Goal: Information Seeking & Learning: Learn about a topic

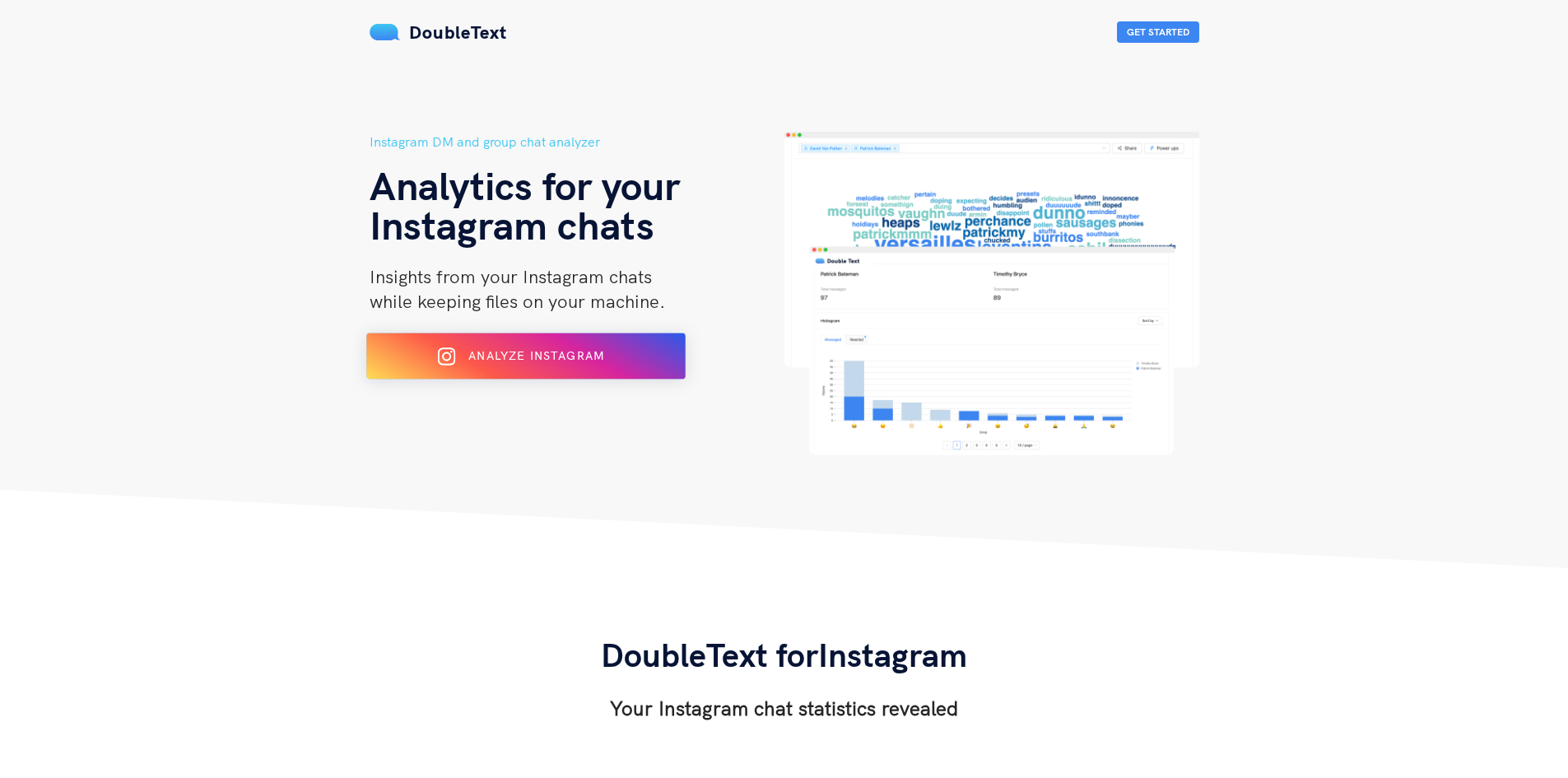
click at [517, 358] on span "Analyze Instagram" at bounding box center [536, 355] width 136 height 14
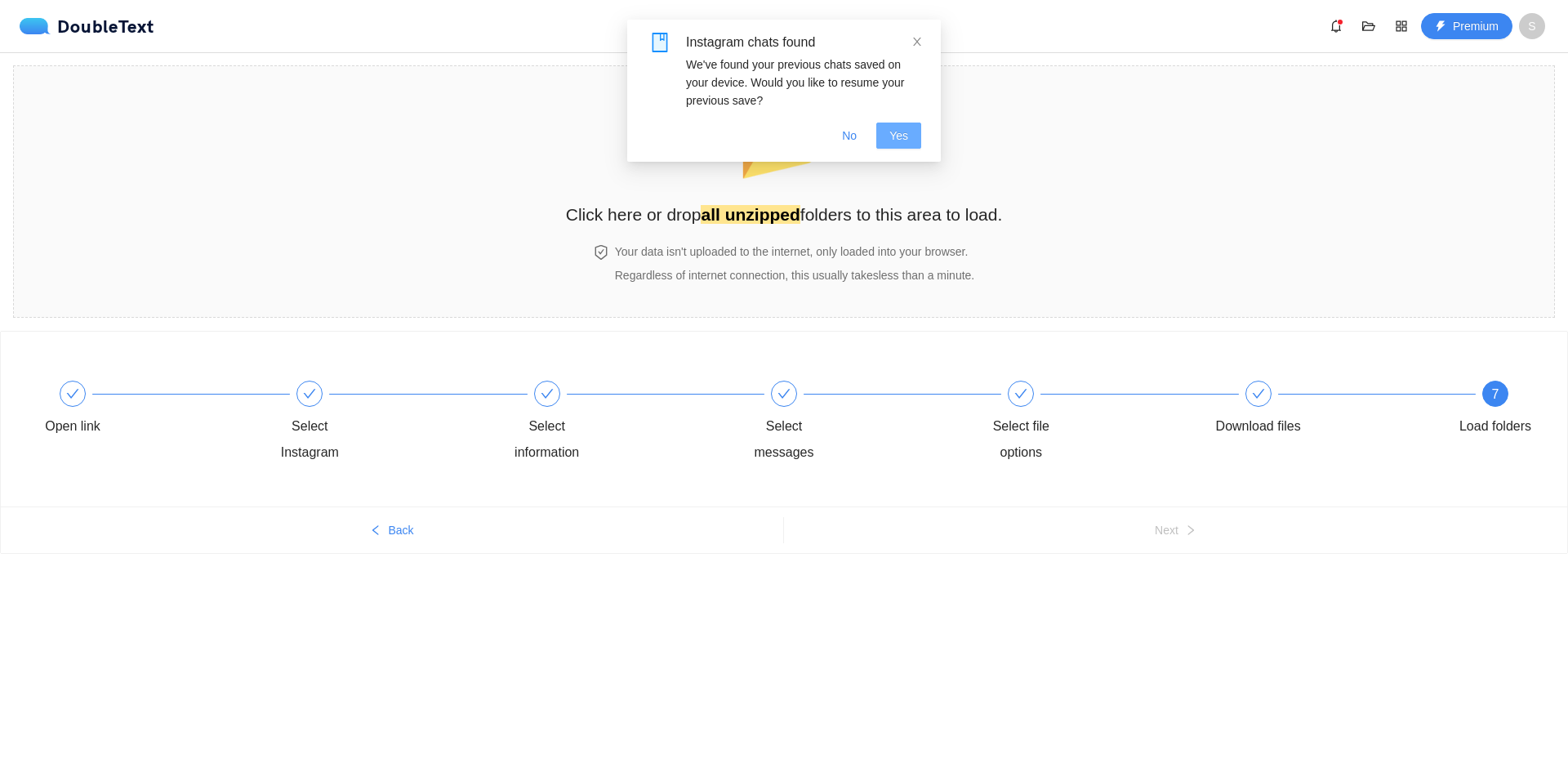
click at [905, 134] on span "Yes" at bounding box center [899, 135] width 19 height 18
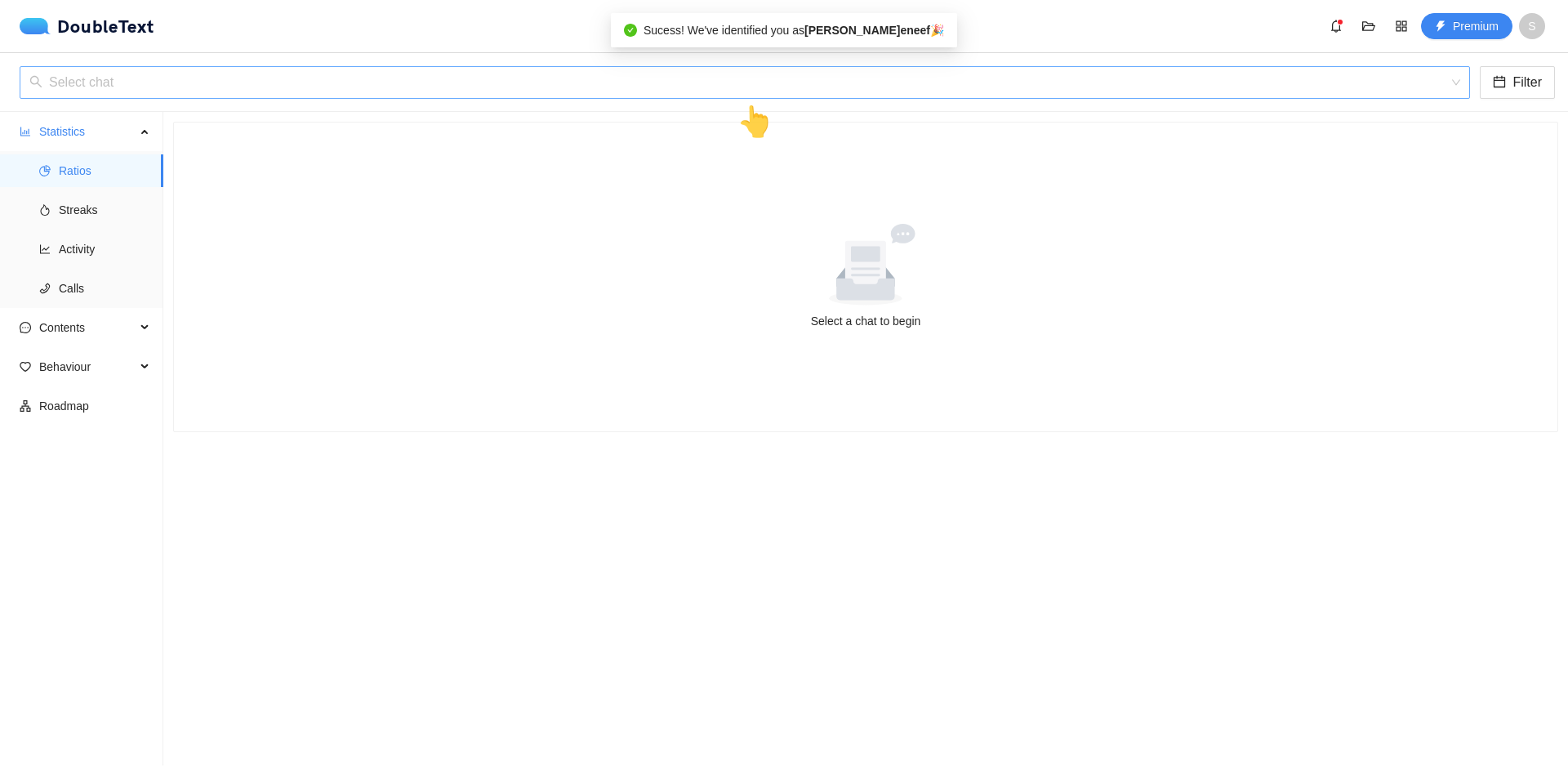
click at [385, 94] on input "search" at bounding box center [739, 82] width 1420 height 31
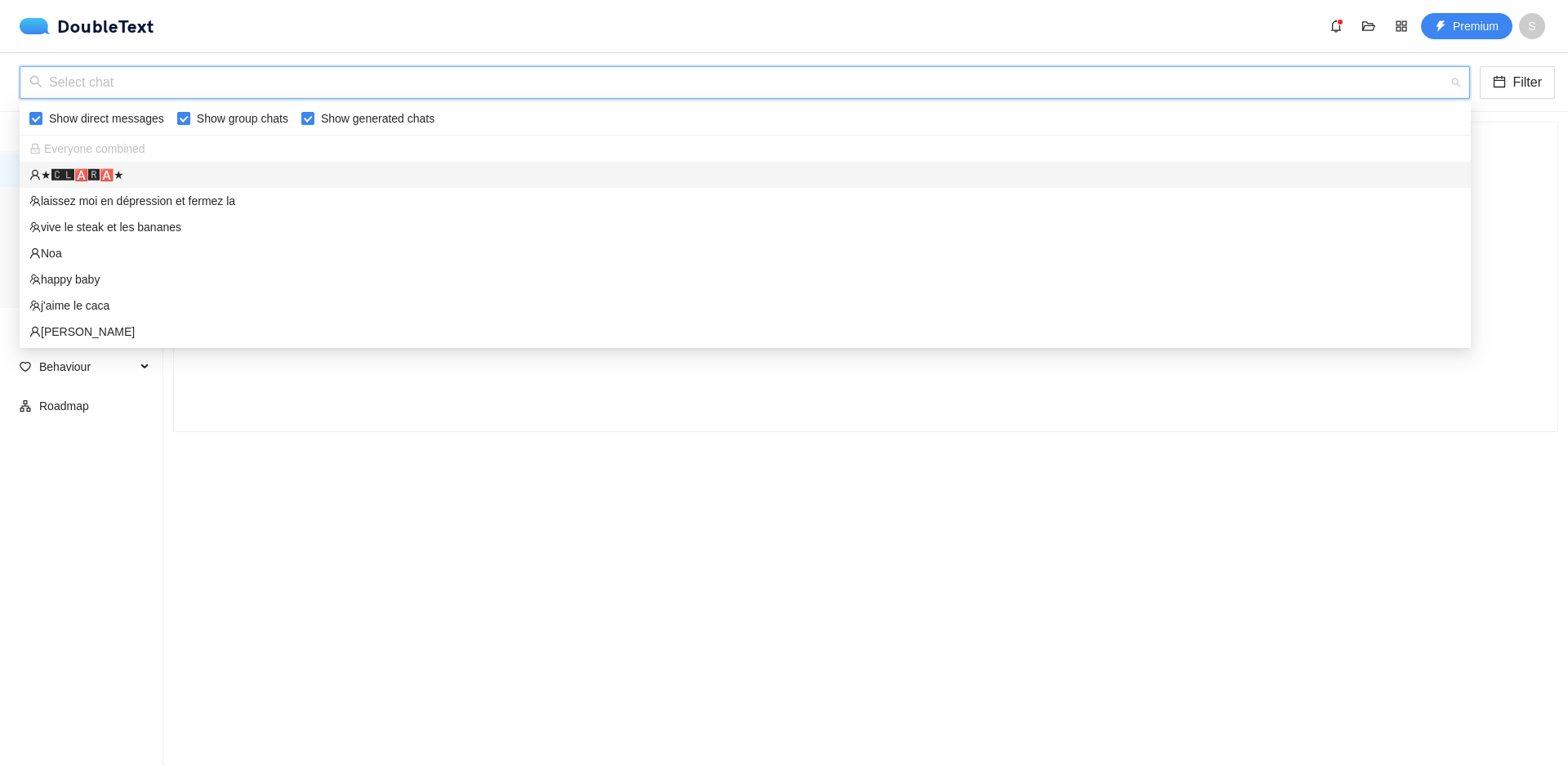
click at [228, 119] on span "Show group chats" at bounding box center [243, 118] width 105 height 18
click at [191, 119] on input "Show group chats" at bounding box center [184, 119] width 13 height 13
checkbox input "false"
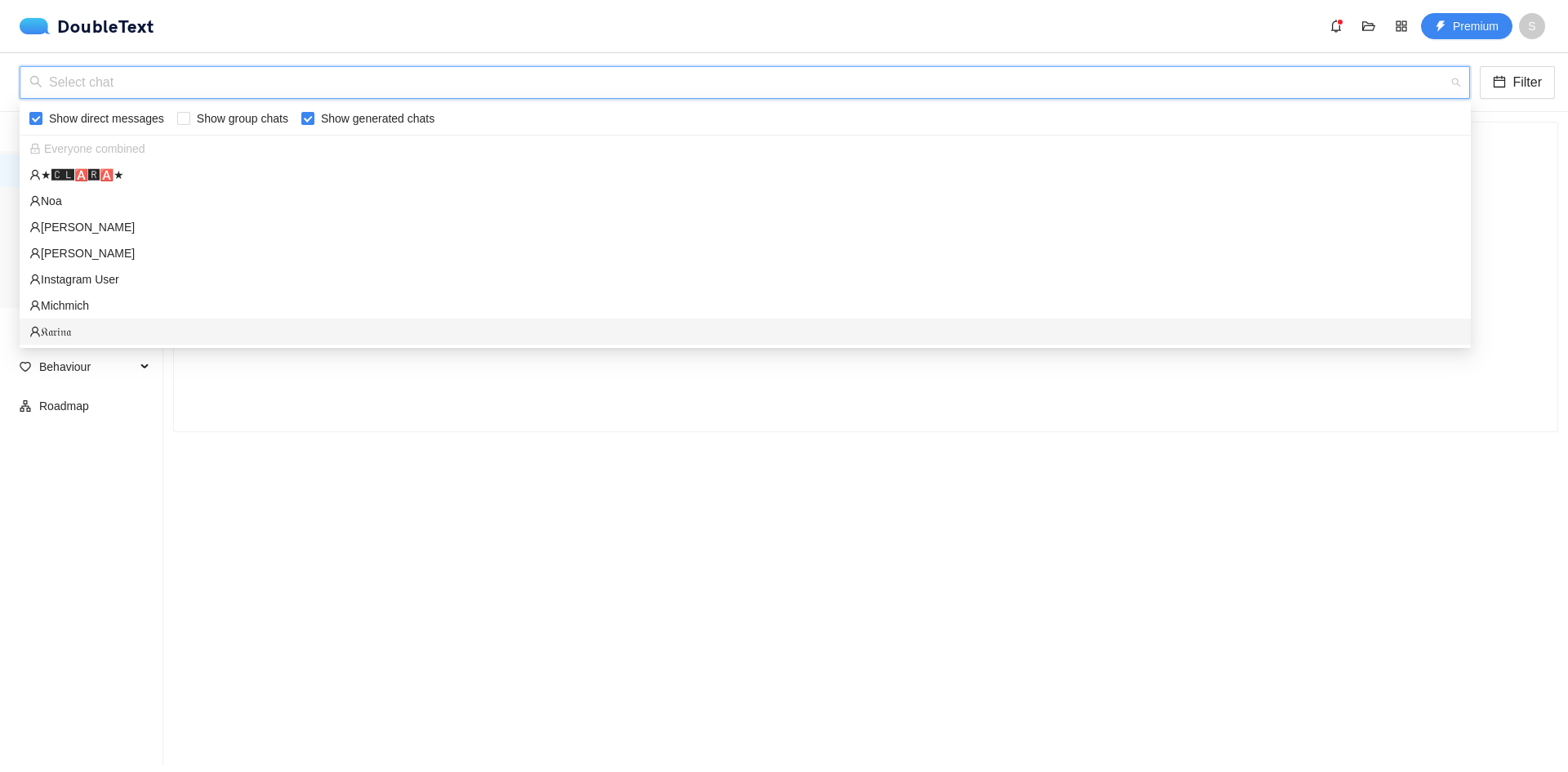
click at [189, 427] on div "Select a chat to begin" at bounding box center [865, 276] width 1383 height 308
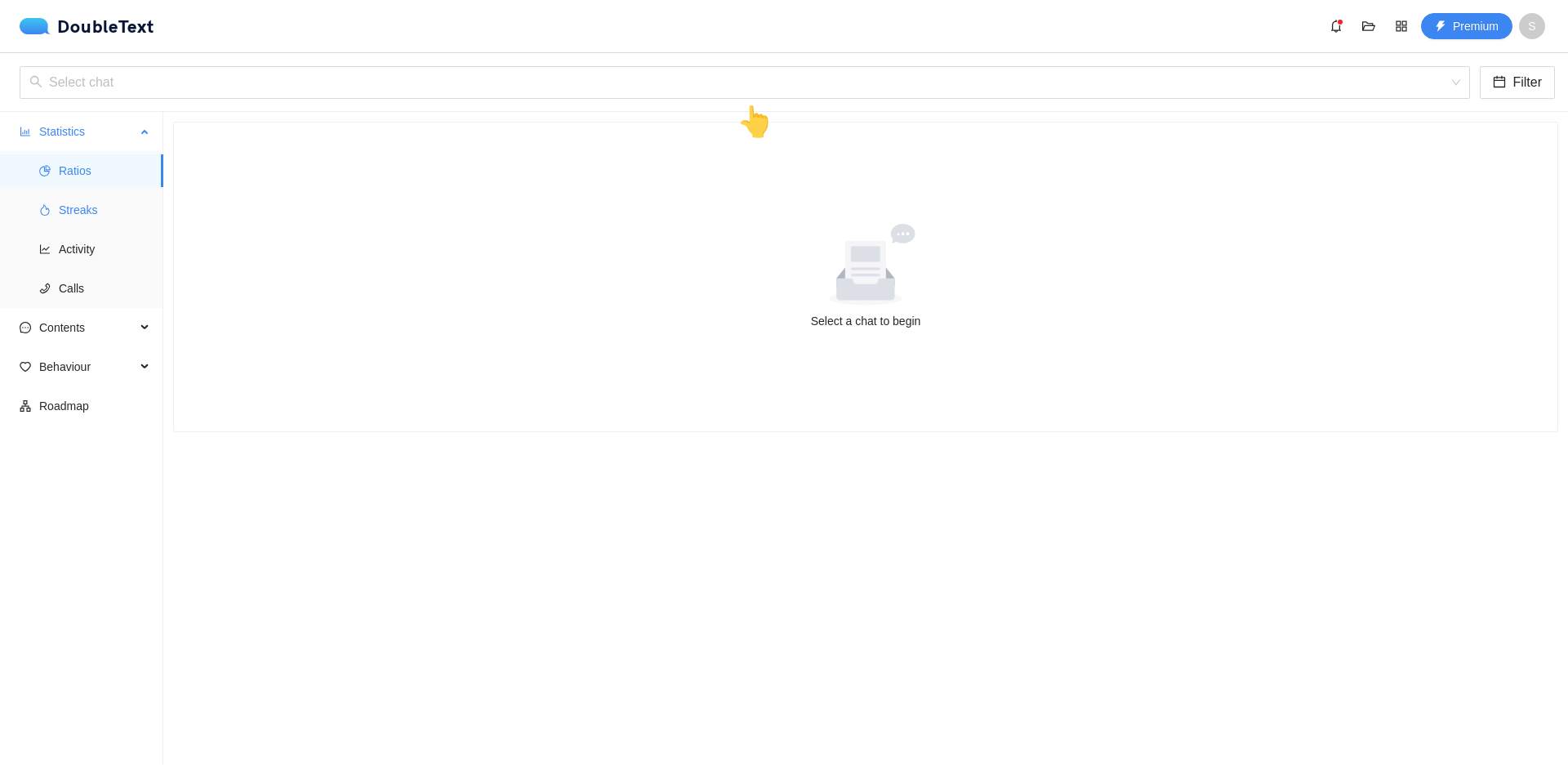
click at [118, 201] on span "Streaks" at bounding box center [105, 210] width 92 height 33
click at [104, 255] on span "Activity" at bounding box center [105, 249] width 92 height 33
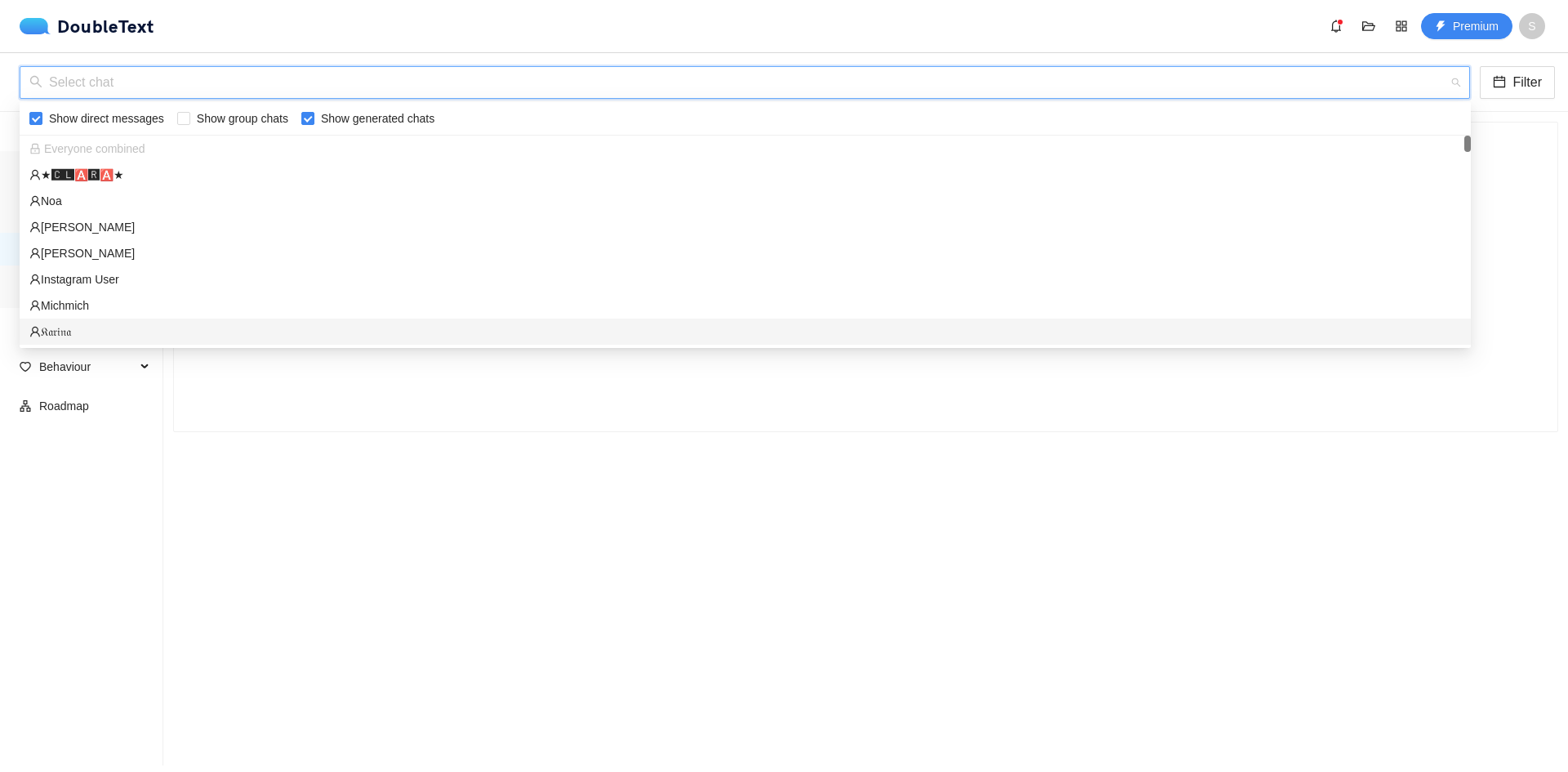
click at [115, 84] on input "search" at bounding box center [739, 82] width 1420 height 31
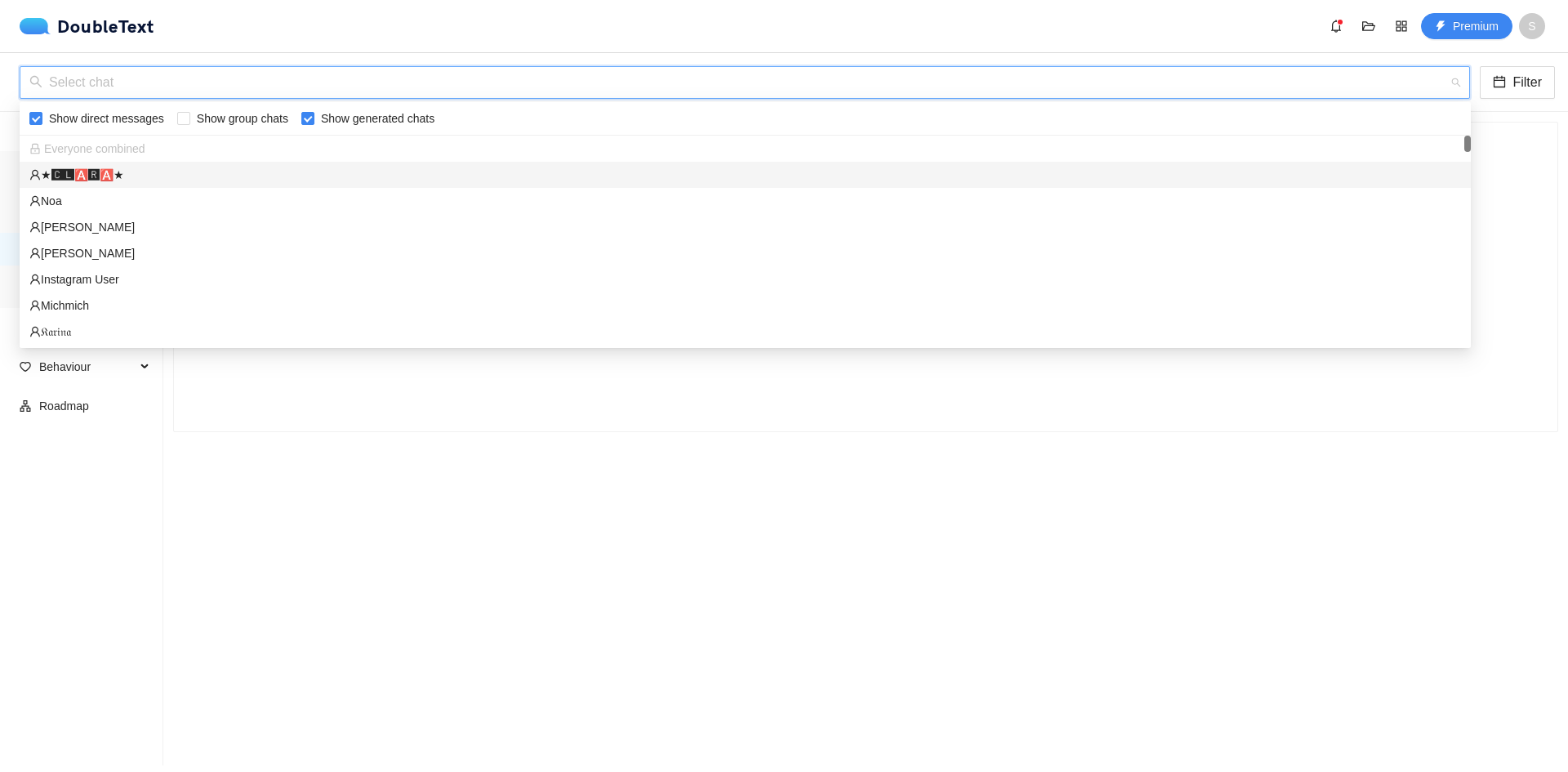
click at [115, 177] on div "★🅲🅻🅰🆁🅰★" at bounding box center [745, 174] width 1432 height 18
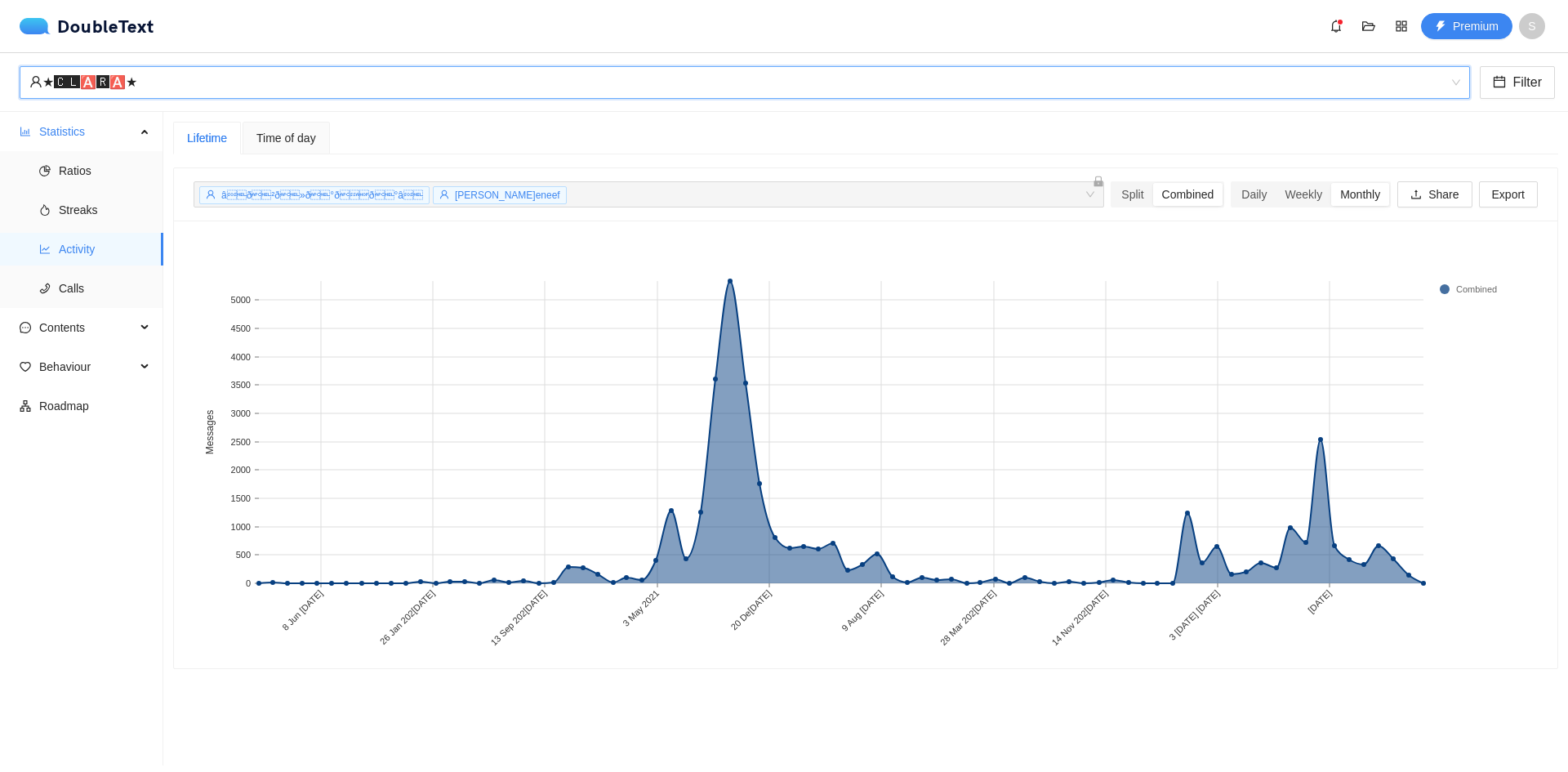
click at [284, 132] on span "Time of day" at bounding box center [286, 138] width 60 height 12
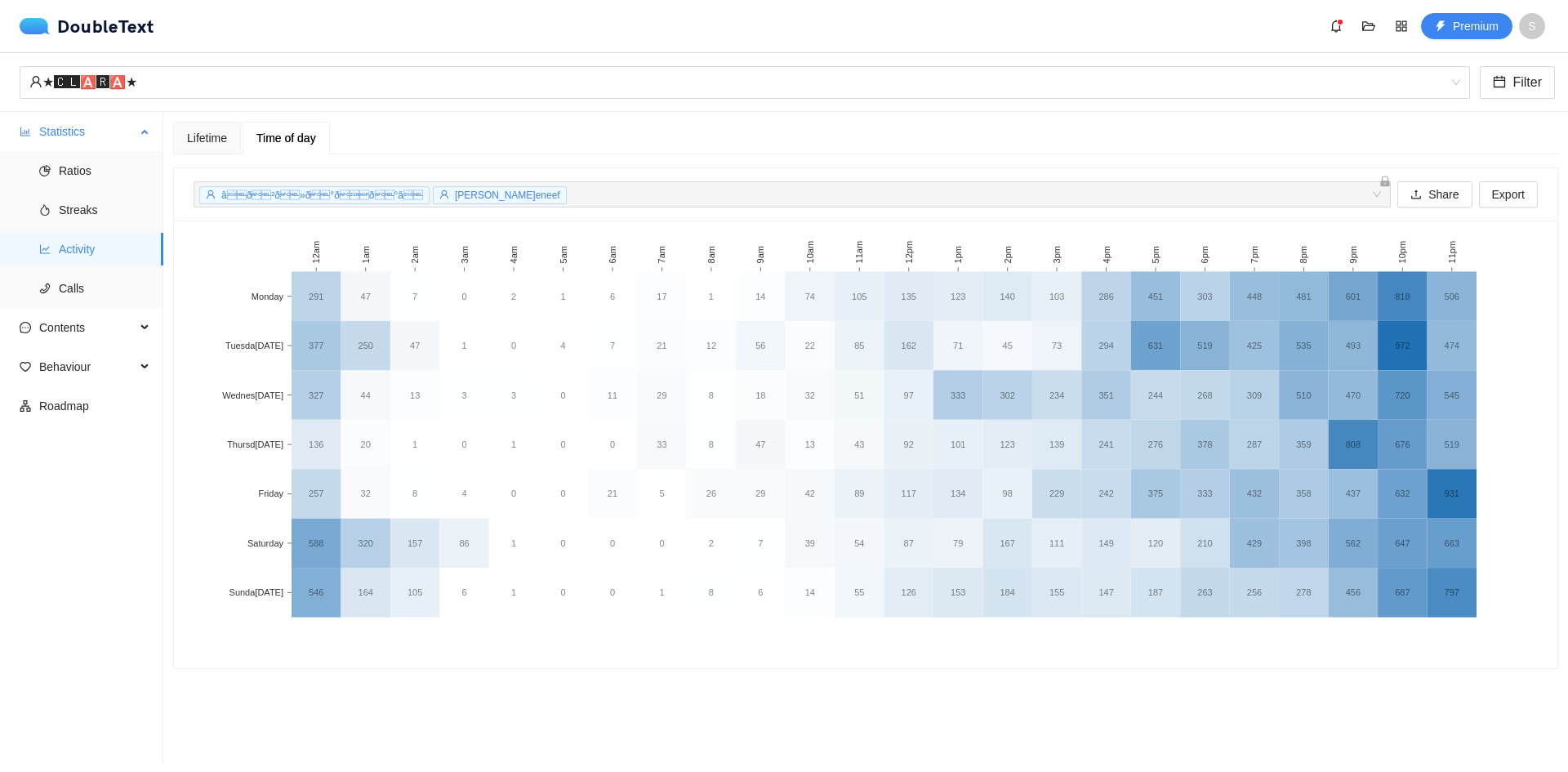
click at [161, 128] on div "Statistics" at bounding box center [82, 131] width 164 height 33
click at [201, 132] on div "Lifetime" at bounding box center [207, 137] width 40 height 18
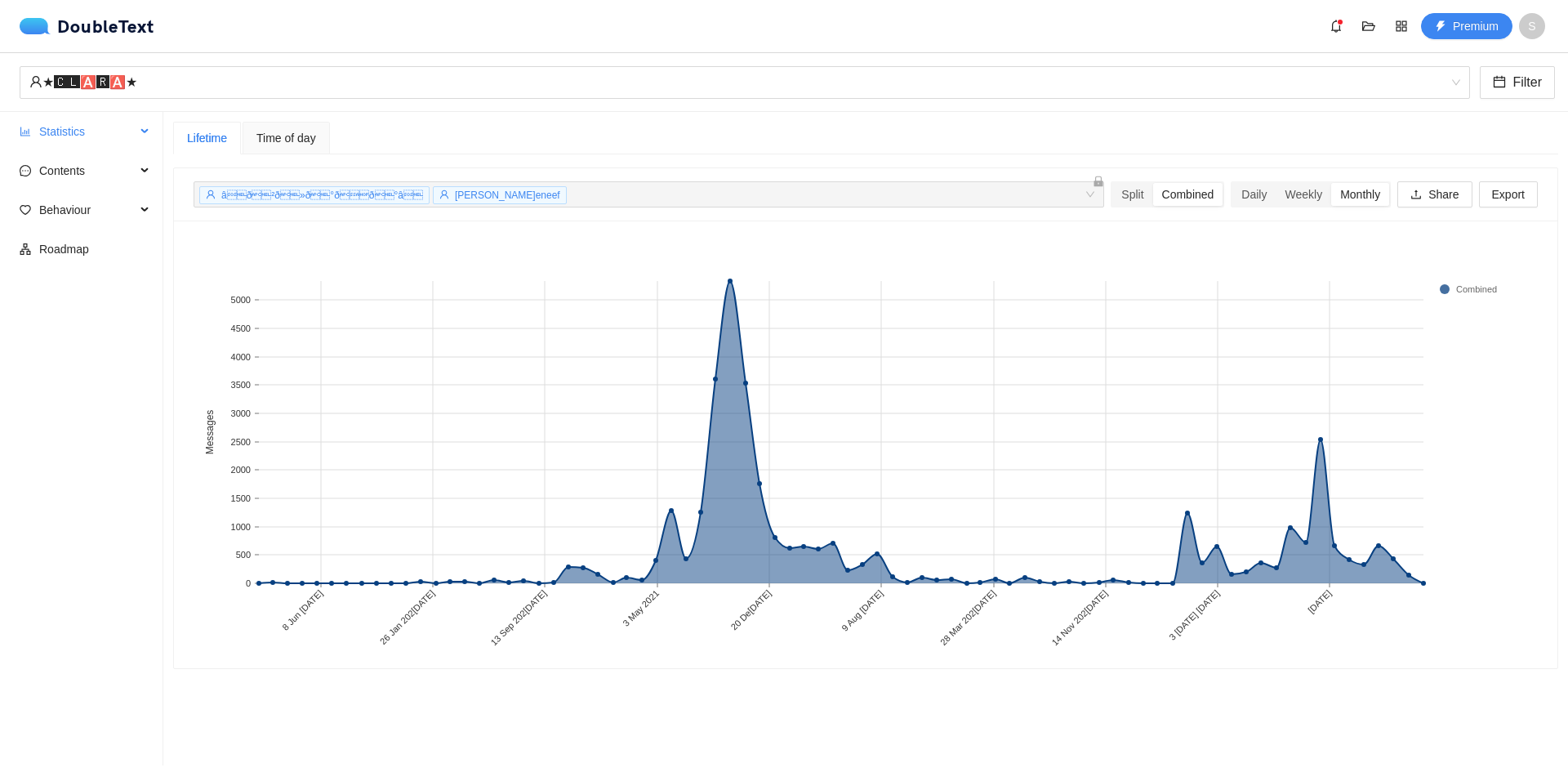
click at [98, 117] on span "Statistics" at bounding box center [88, 131] width 96 height 33
click at [82, 215] on span "Streaks" at bounding box center [105, 210] width 92 height 33
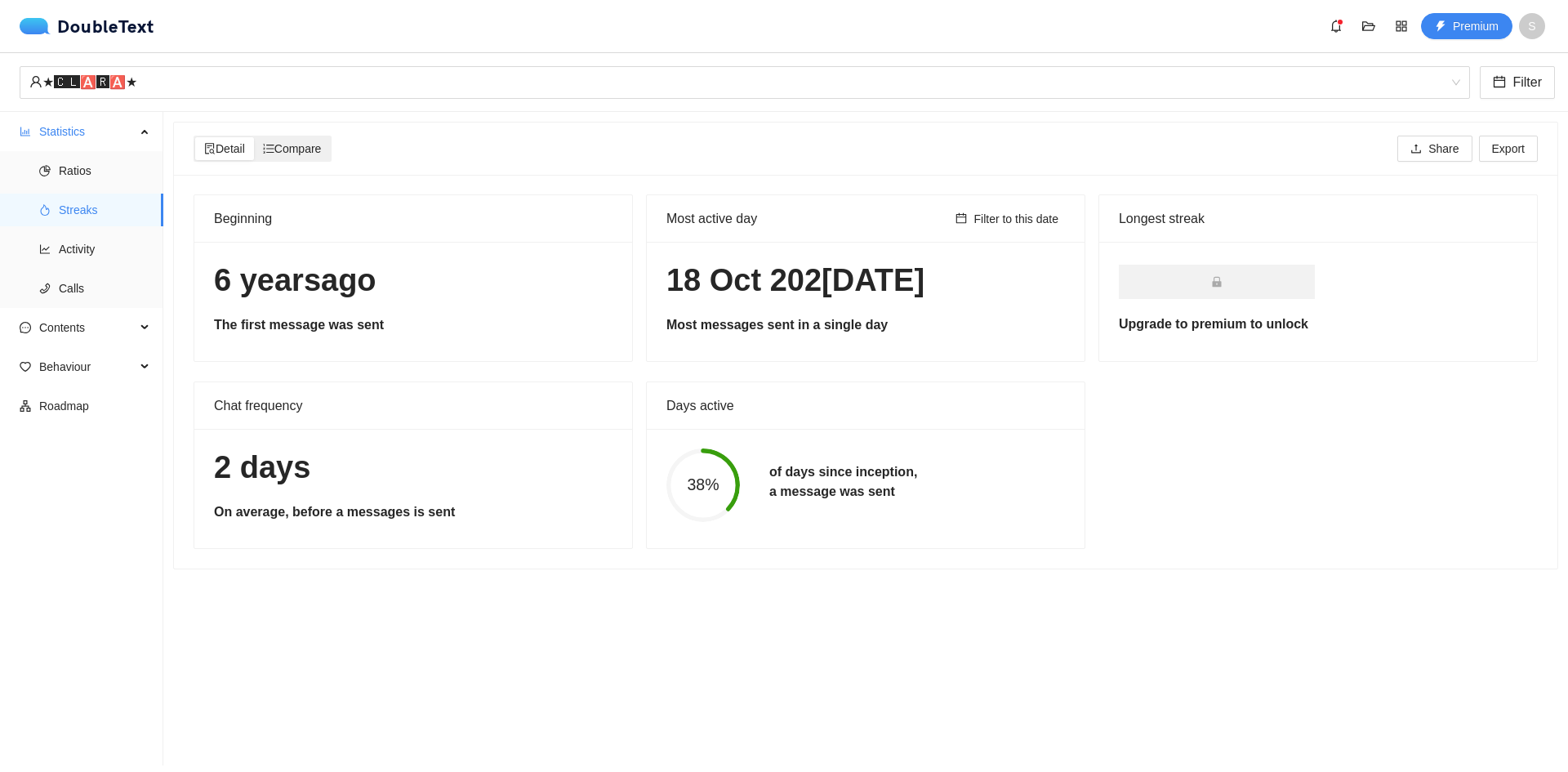
click at [309, 145] on span "Compare" at bounding box center [293, 149] width 59 height 13
click at [254, 137] on input "Compare" at bounding box center [254, 137] width 0 height 0
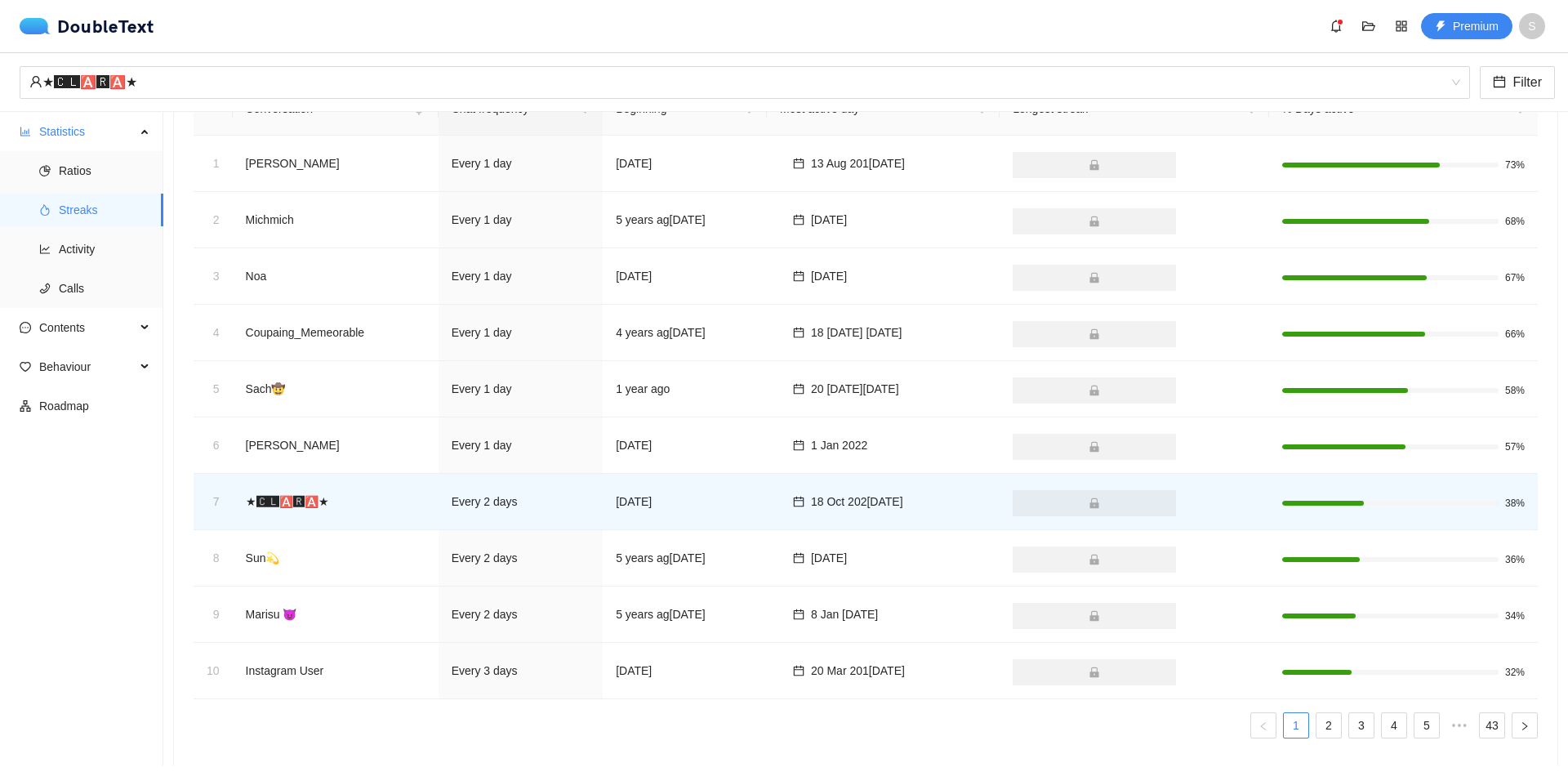
scroll to position [115, 0]
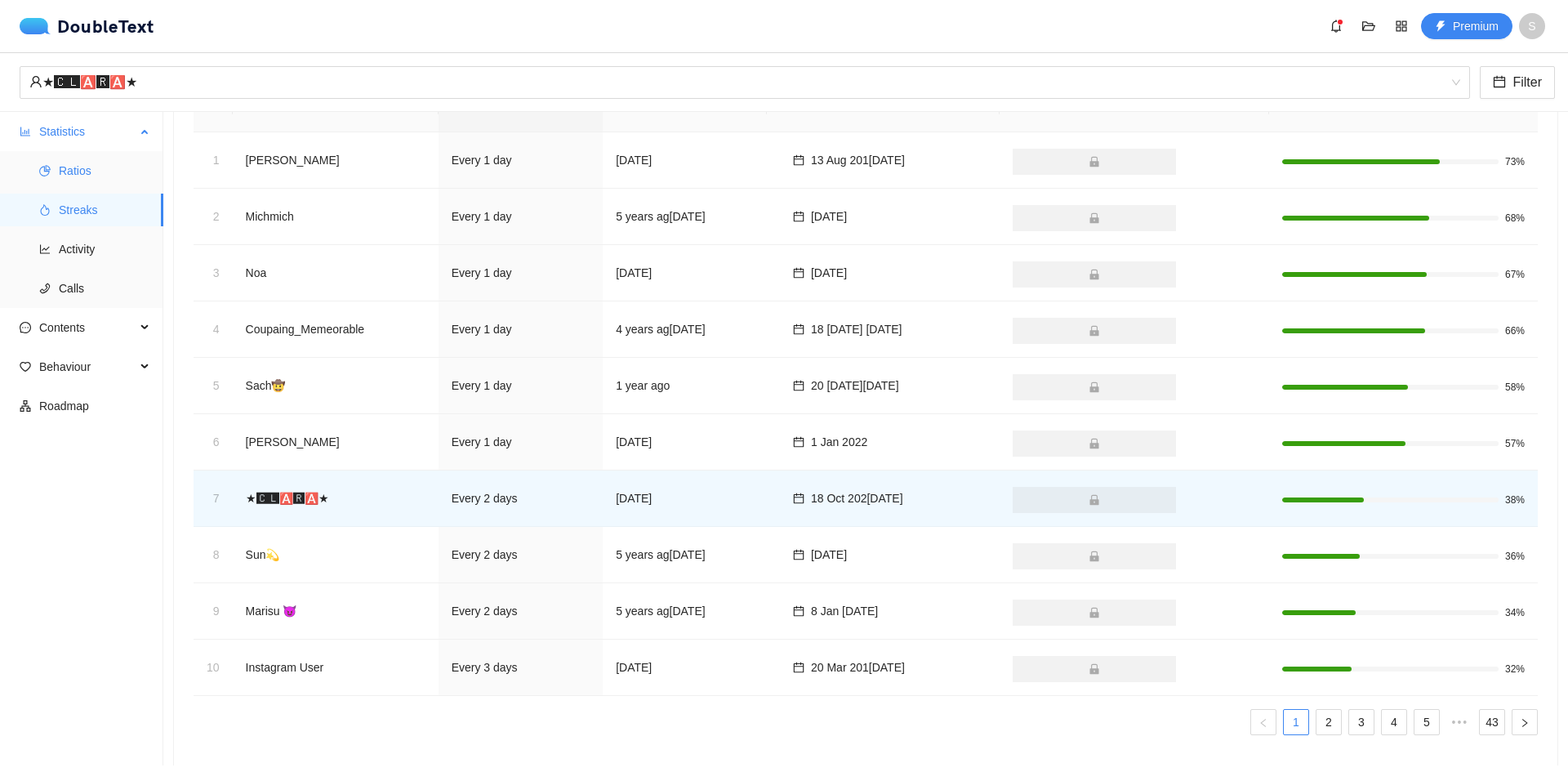
click at [128, 177] on span "Ratios" at bounding box center [105, 170] width 92 height 33
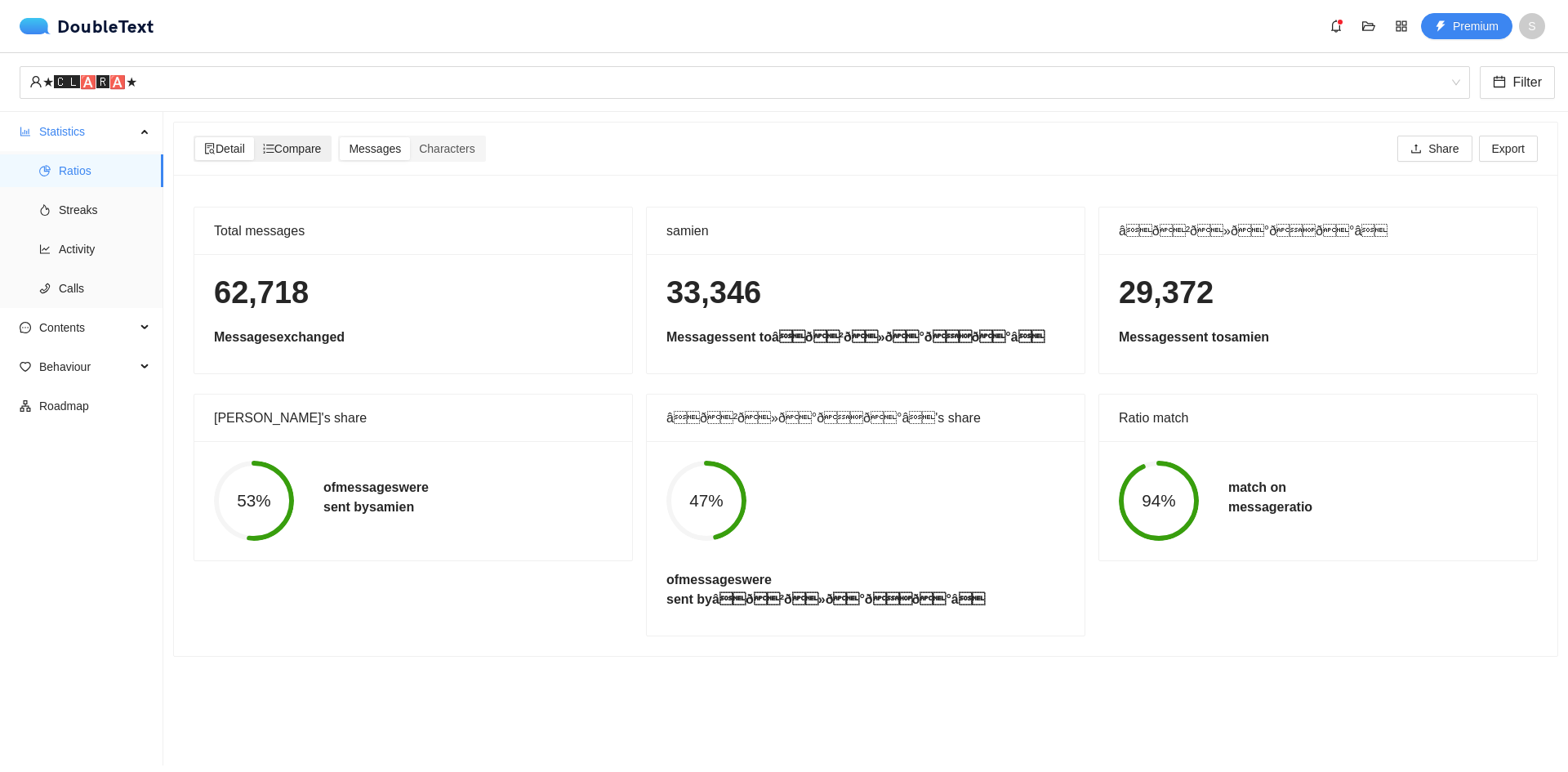
click at [306, 149] on span "Compare" at bounding box center [293, 149] width 59 height 13
click at [254, 137] on input "Compare" at bounding box center [254, 137] width 0 height 0
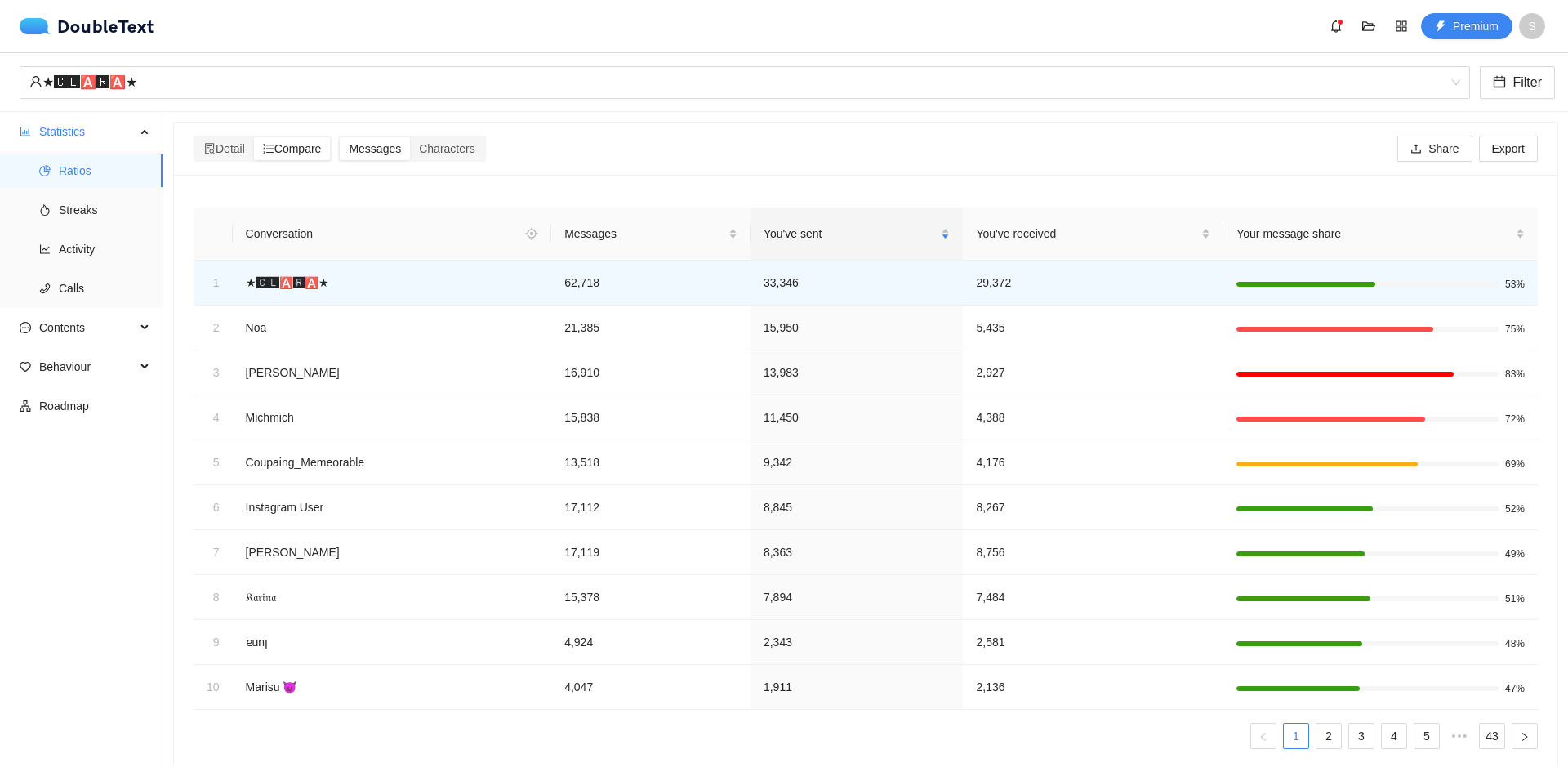
scroll to position [40, 0]
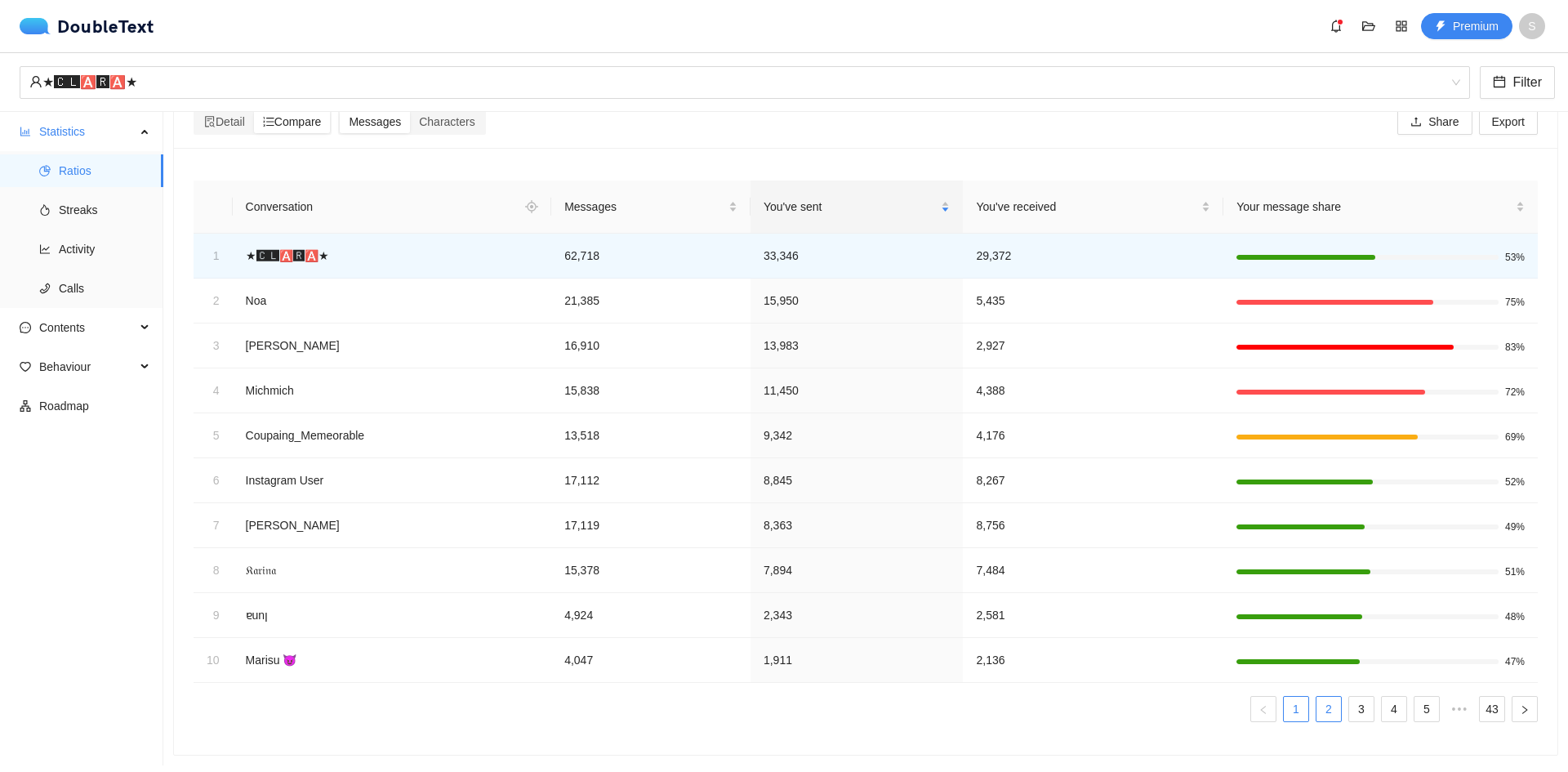
click at [1317, 697] on link "2" at bounding box center [1329, 709] width 24 height 24
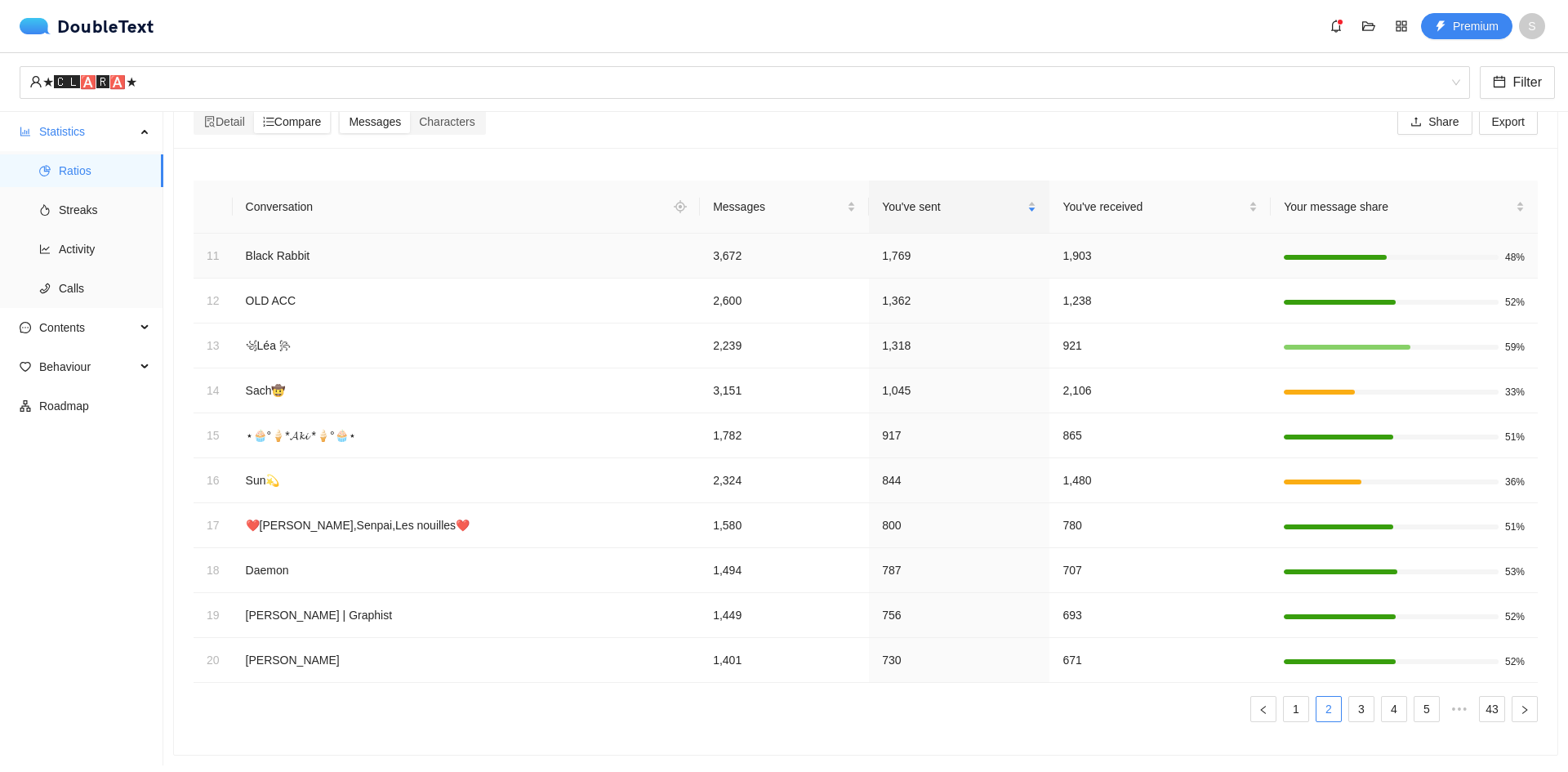
click at [299, 238] on td "Black Rabbit" at bounding box center [466, 255] width 468 height 45
click at [405, 249] on td "Black Rabbit" at bounding box center [466, 255] width 468 height 45
click at [260, 244] on td "Black Rabbit" at bounding box center [466, 255] width 468 height 45
click at [430, 251] on td "Black Rabbit" at bounding box center [466, 255] width 468 height 45
click at [266, 238] on td "Black Rabbit" at bounding box center [466, 255] width 468 height 45
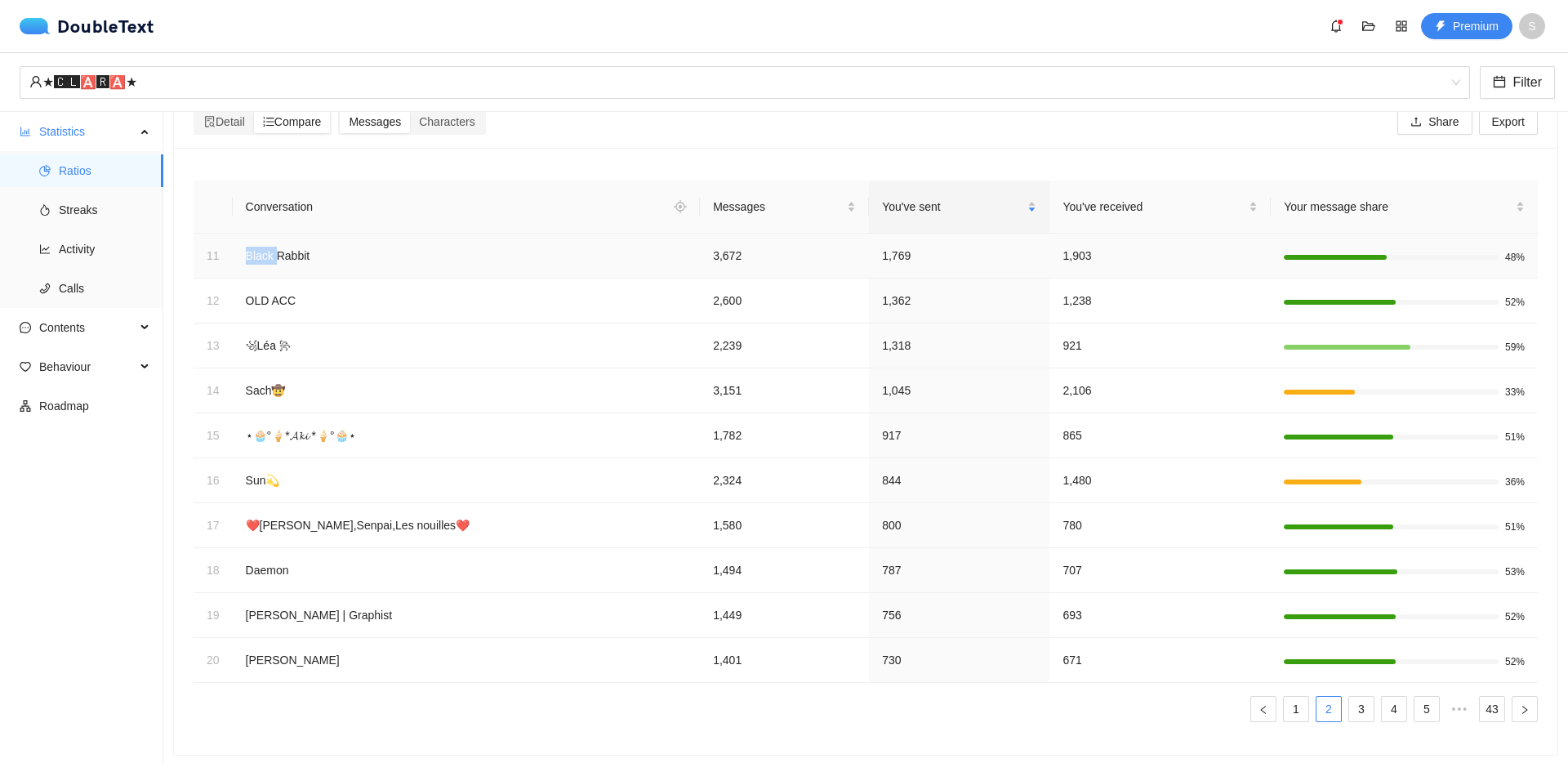
click at [266, 238] on td "Black Rabbit" at bounding box center [466, 255] width 468 height 45
click at [373, 244] on td "Black Rabbit" at bounding box center [466, 255] width 468 height 45
click at [478, 329] on td "꧁Léa ꧂" at bounding box center [466, 346] width 468 height 45
click at [329, 651] on td "Emma" at bounding box center [466, 660] width 468 height 45
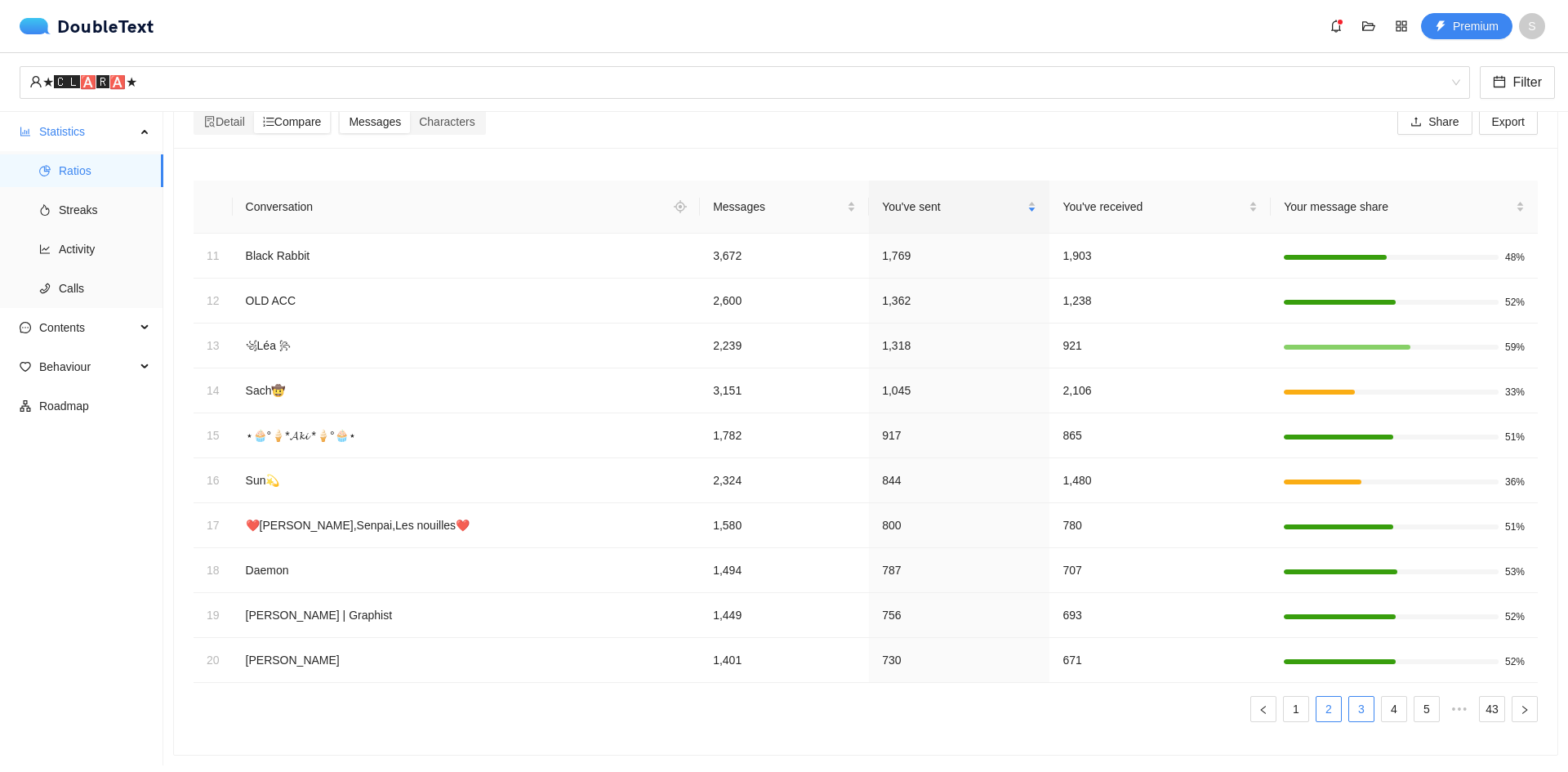
click at [1355, 700] on link "3" at bounding box center [1361, 709] width 24 height 24
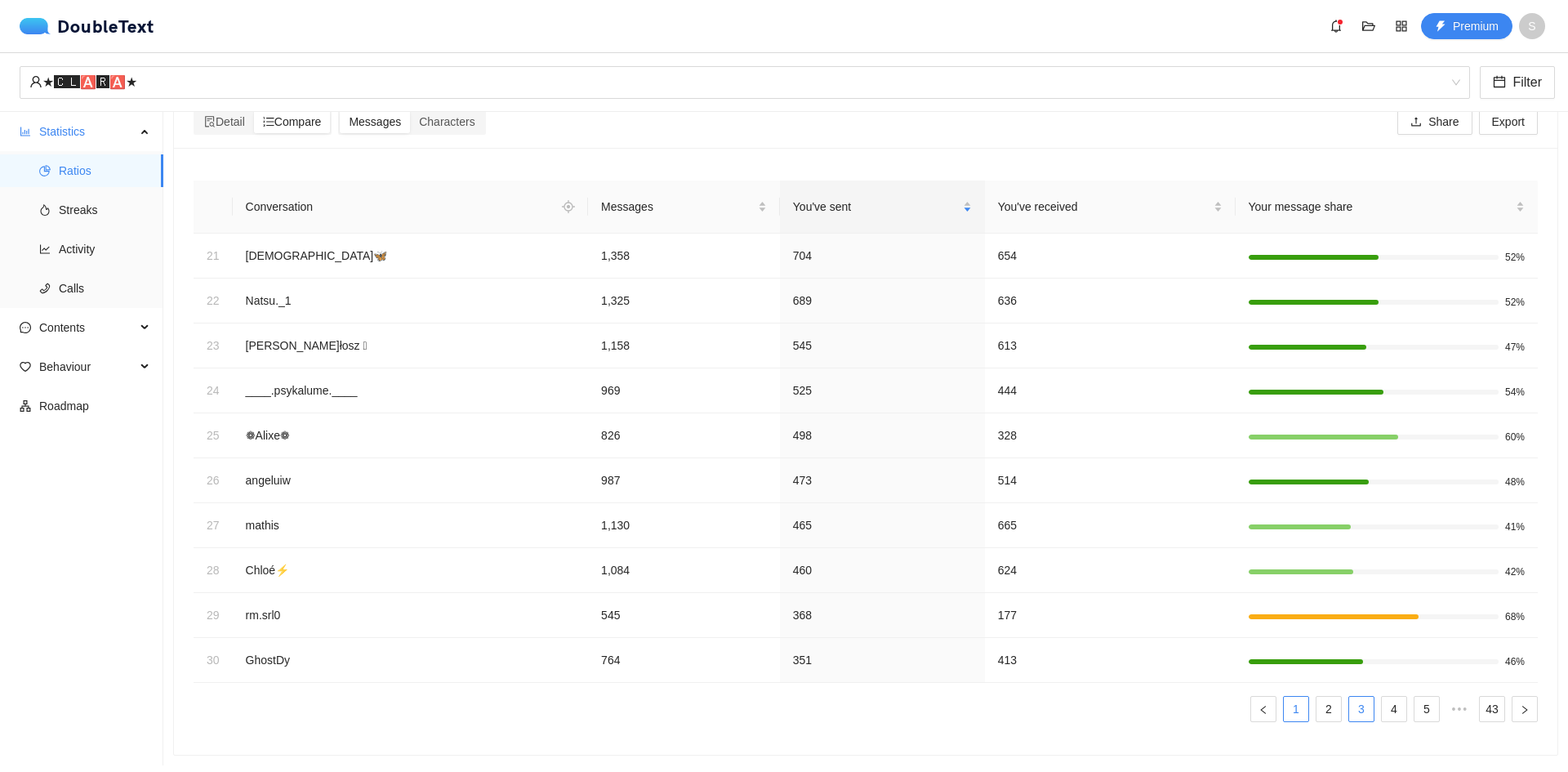
click at [1284, 707] on link "1" at bounding box center [1296, 709] width 24 height 24
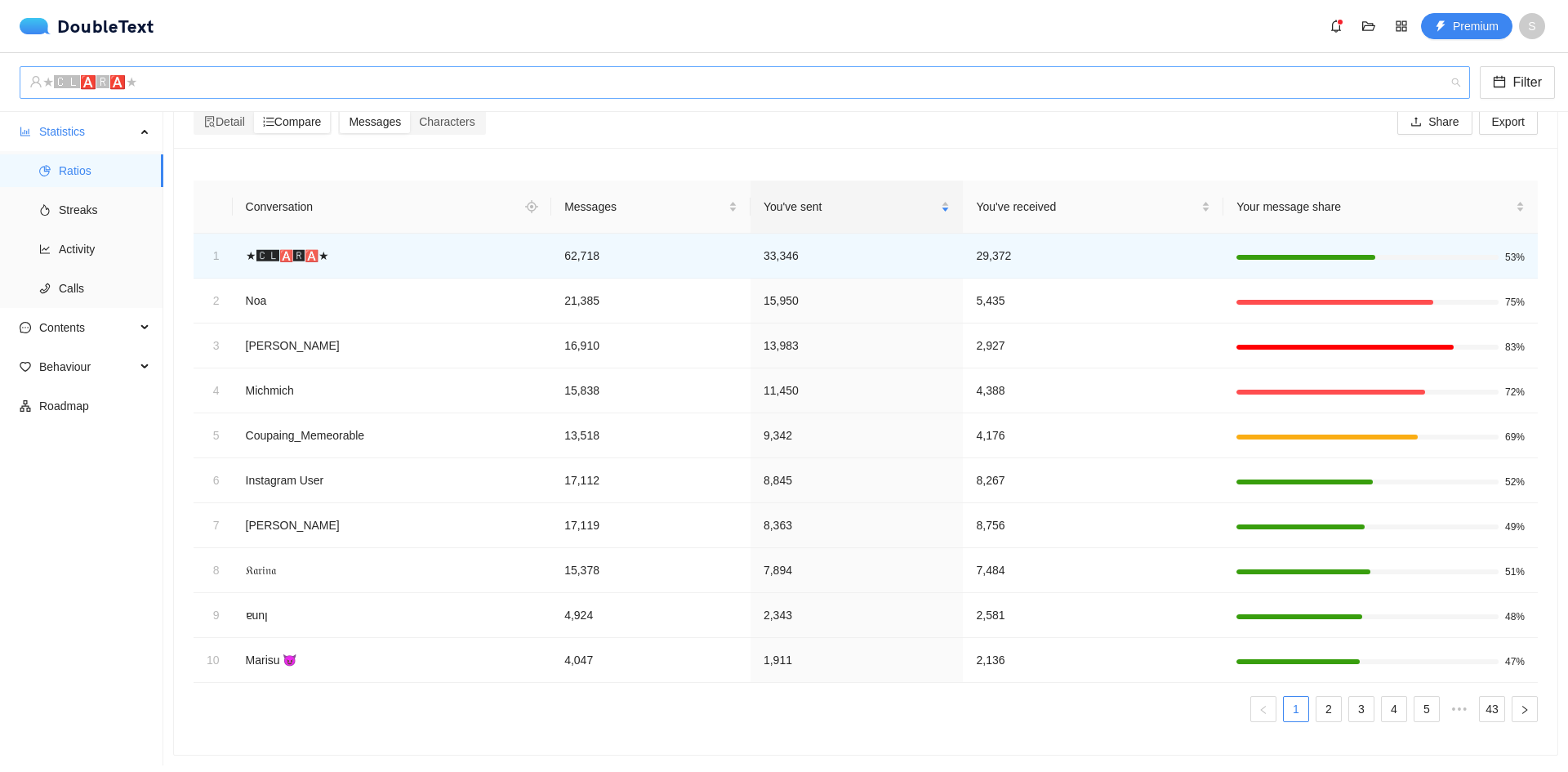
click at [444, 79] on div "★🅲🅻🅰🆁🅰★" at bounding box center [738, 82] width 1416 height 31
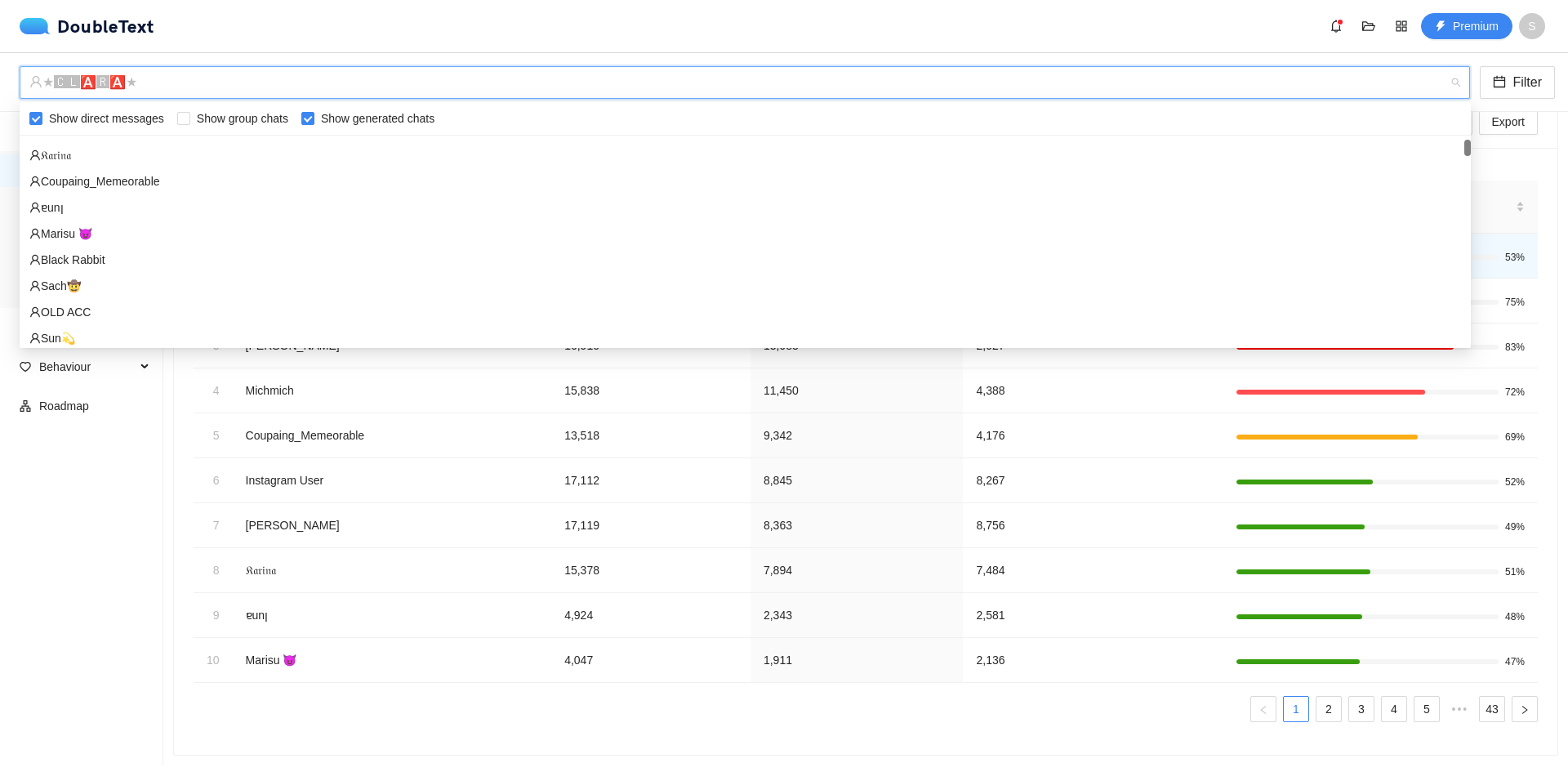
scroll to position [212, 0]
click at [1467, 147] on div "Coupaing_Memeorable ‎ɐunן‎ Marisu 😈 Black Rabbit Sach🤠 OLD ACC Sun💫 Ελήσσια🦋 ꧁…" at bounding box center [745, 240] width 1452 height 209
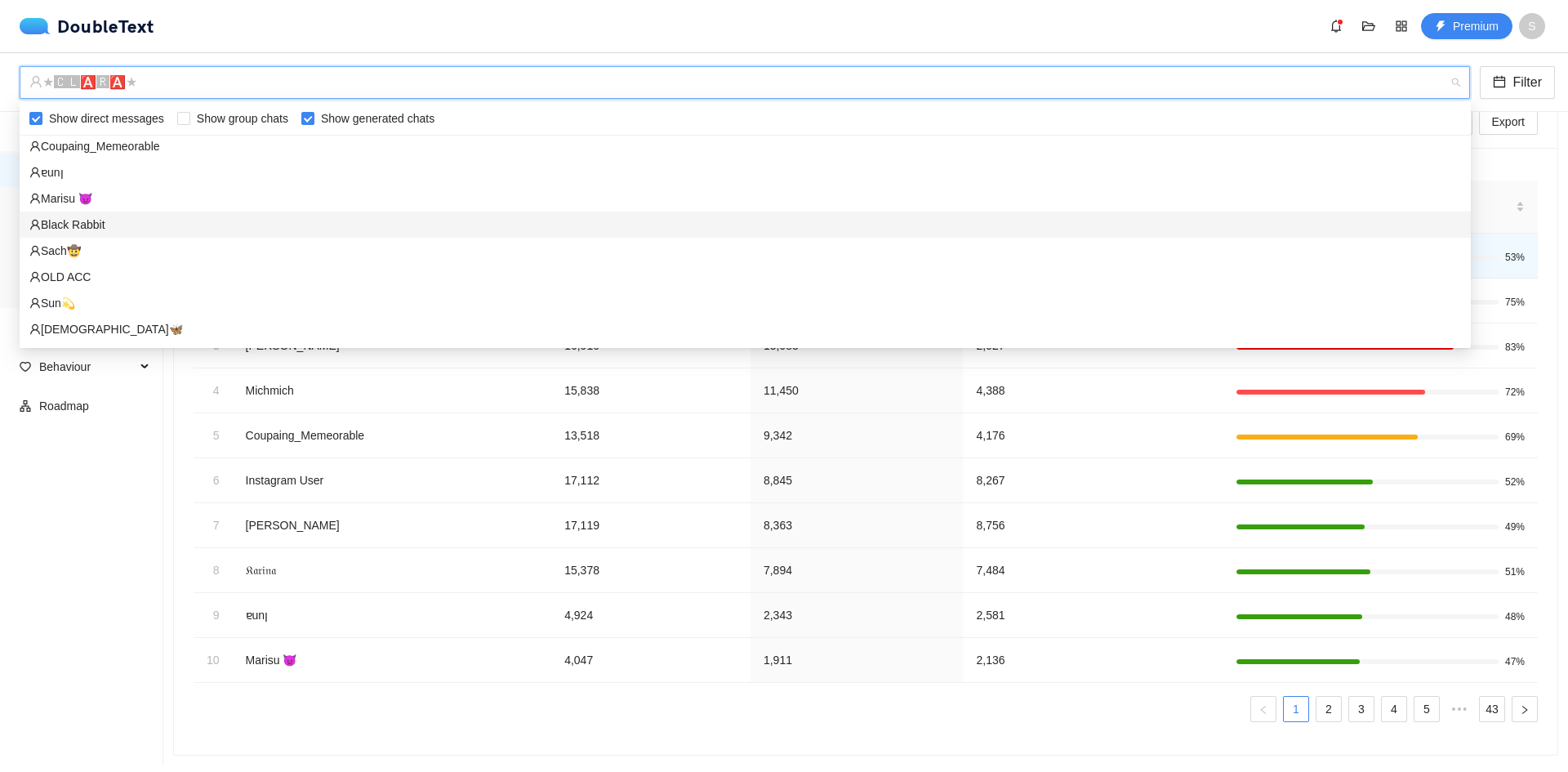
click at [288, 230] on div "Black Rabbit" at bounding box center [745, 224] width 1432 height 18
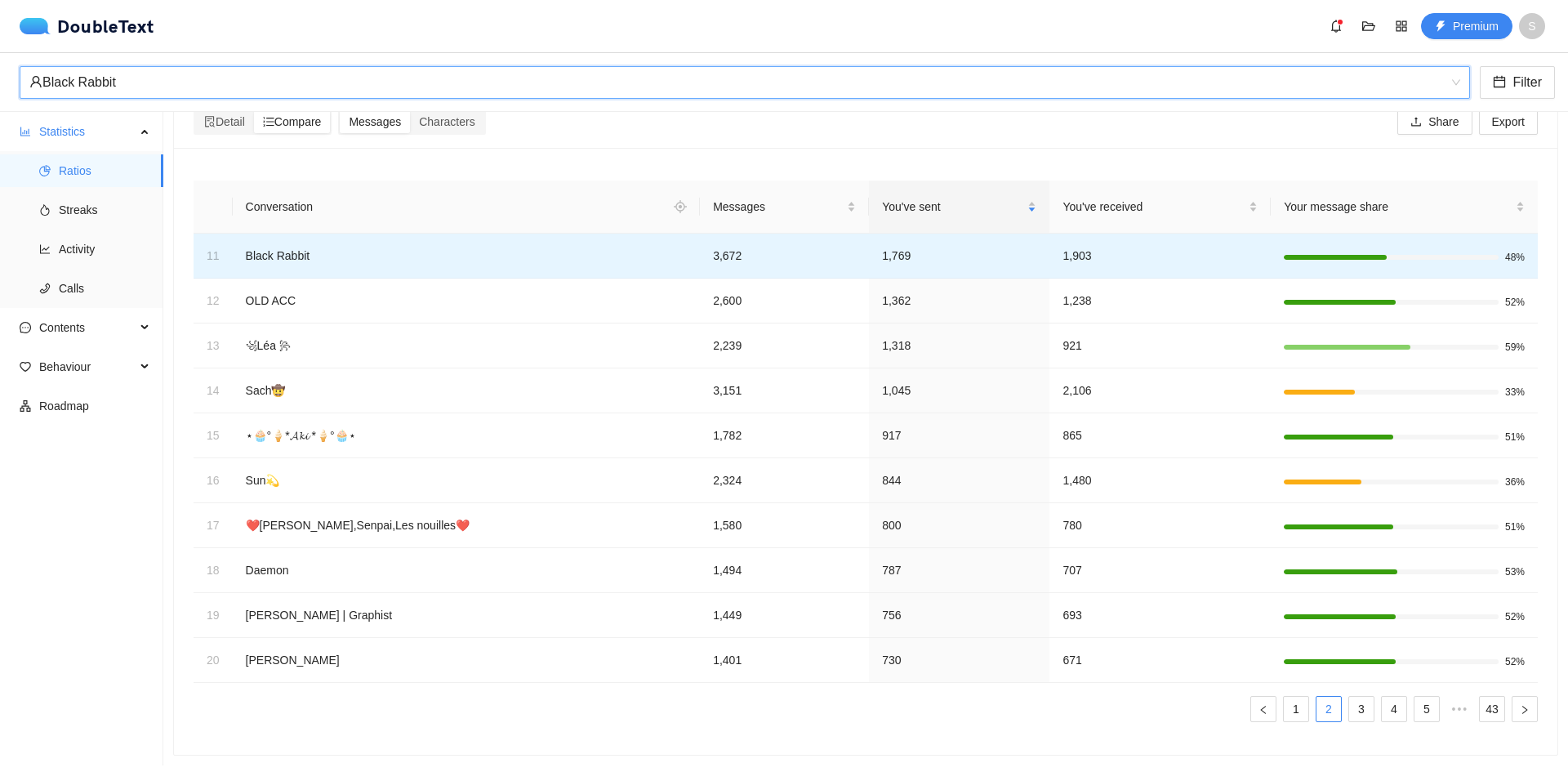
click at [299, 242] on td "Black Rabbit" at bounding box center [466, 255] width 468 height 45
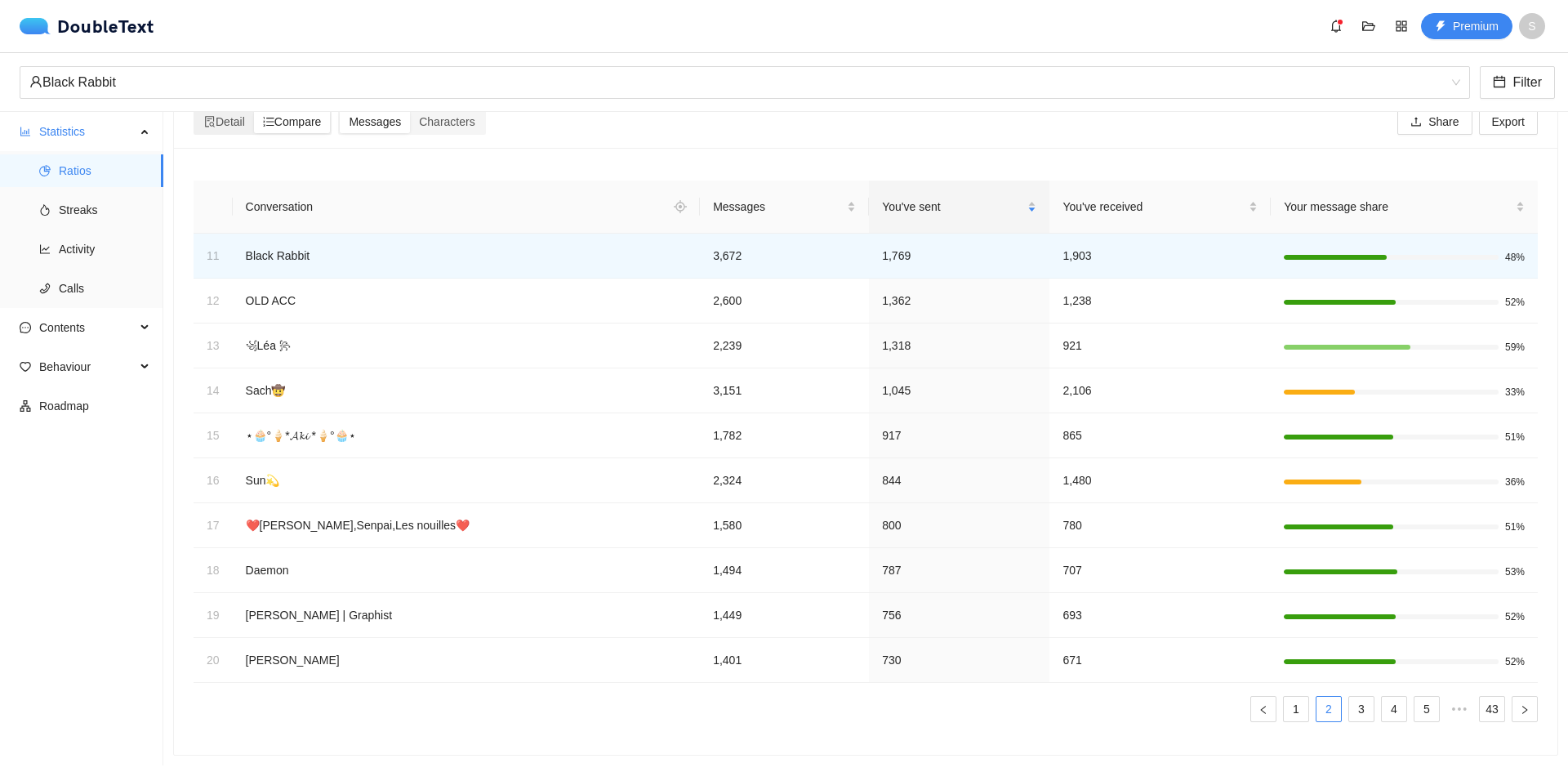
click at [207, 121] on div "Detail Compare" at bounding box center [263, 121] width 138 height 26
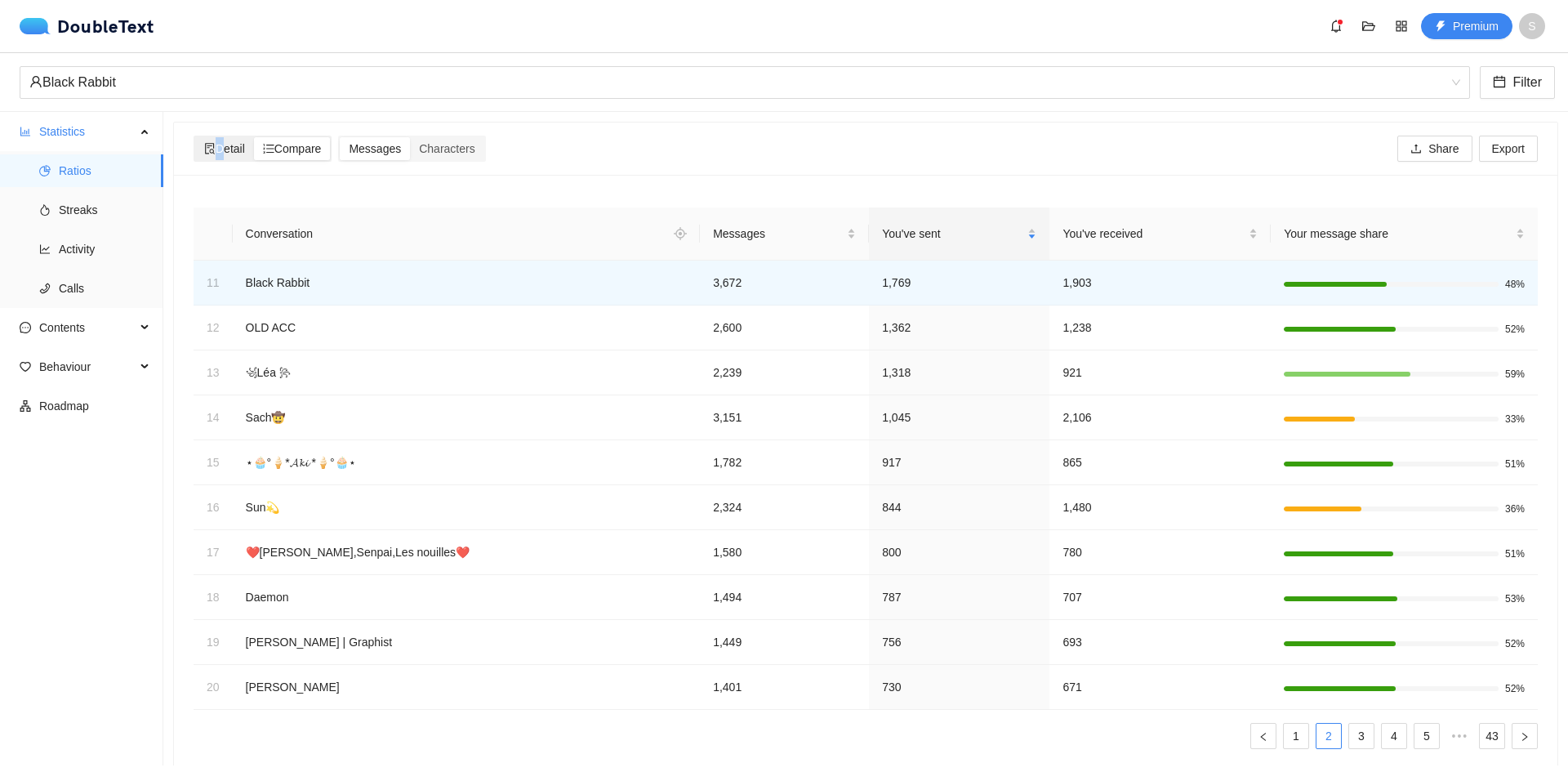
click at [210, 123] on div "Detail Compare Messages Characters Share Export" at bounding box center [866, 148] width 1345 height 52
click at [216, 153] on span "Detail" at bounding box center [224, 149] width 40 height 13
click at [196, 137] on input "Detail" at bounding box center [196, 137] width 0 height 0
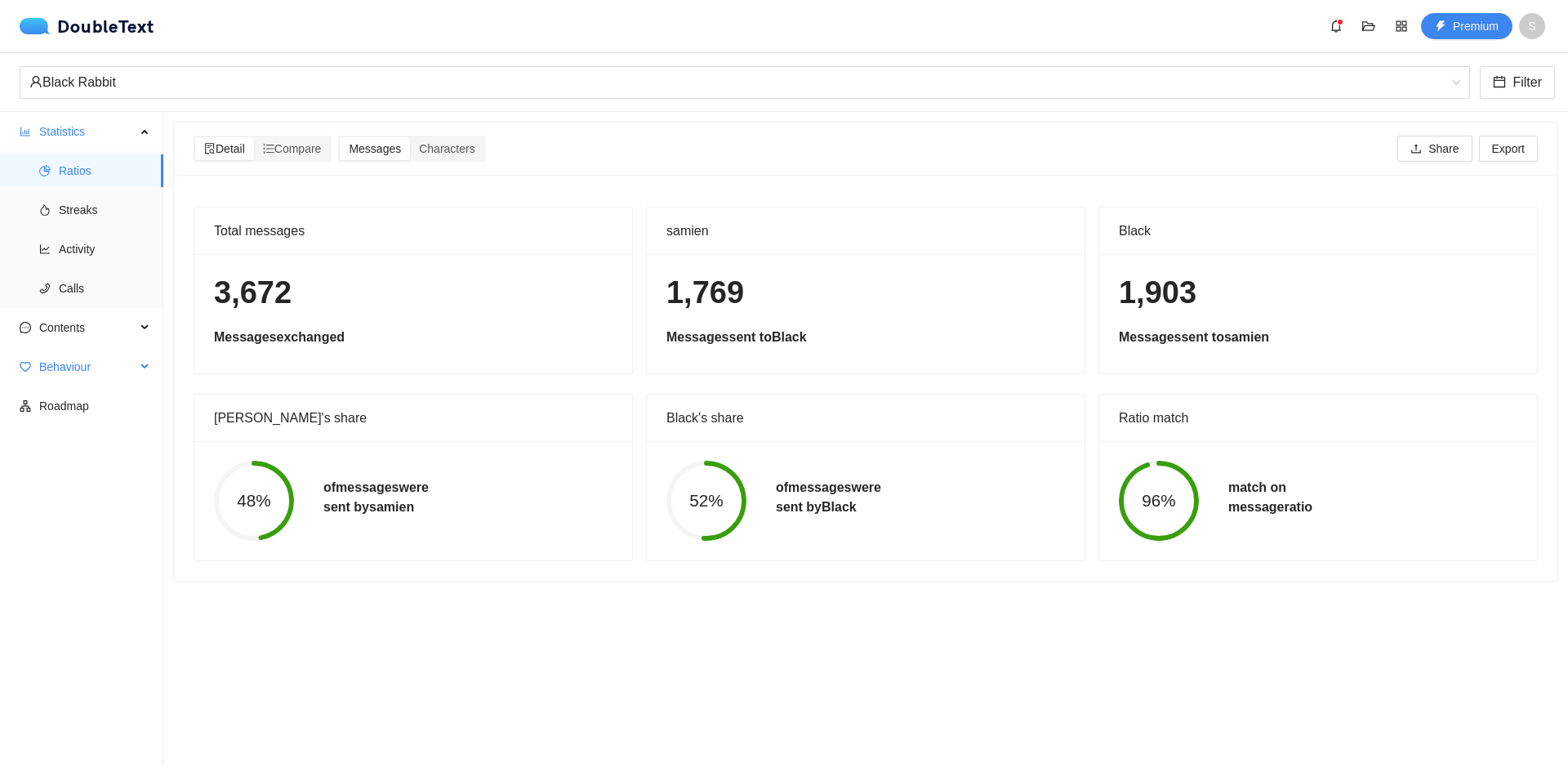
click at [83, 371] on span "Behaviour" at bounding box center [88, 367] width 96 height 33
click at [84, 411] on span "Engagement" at bounding box center [105, 405] width 92 height 33
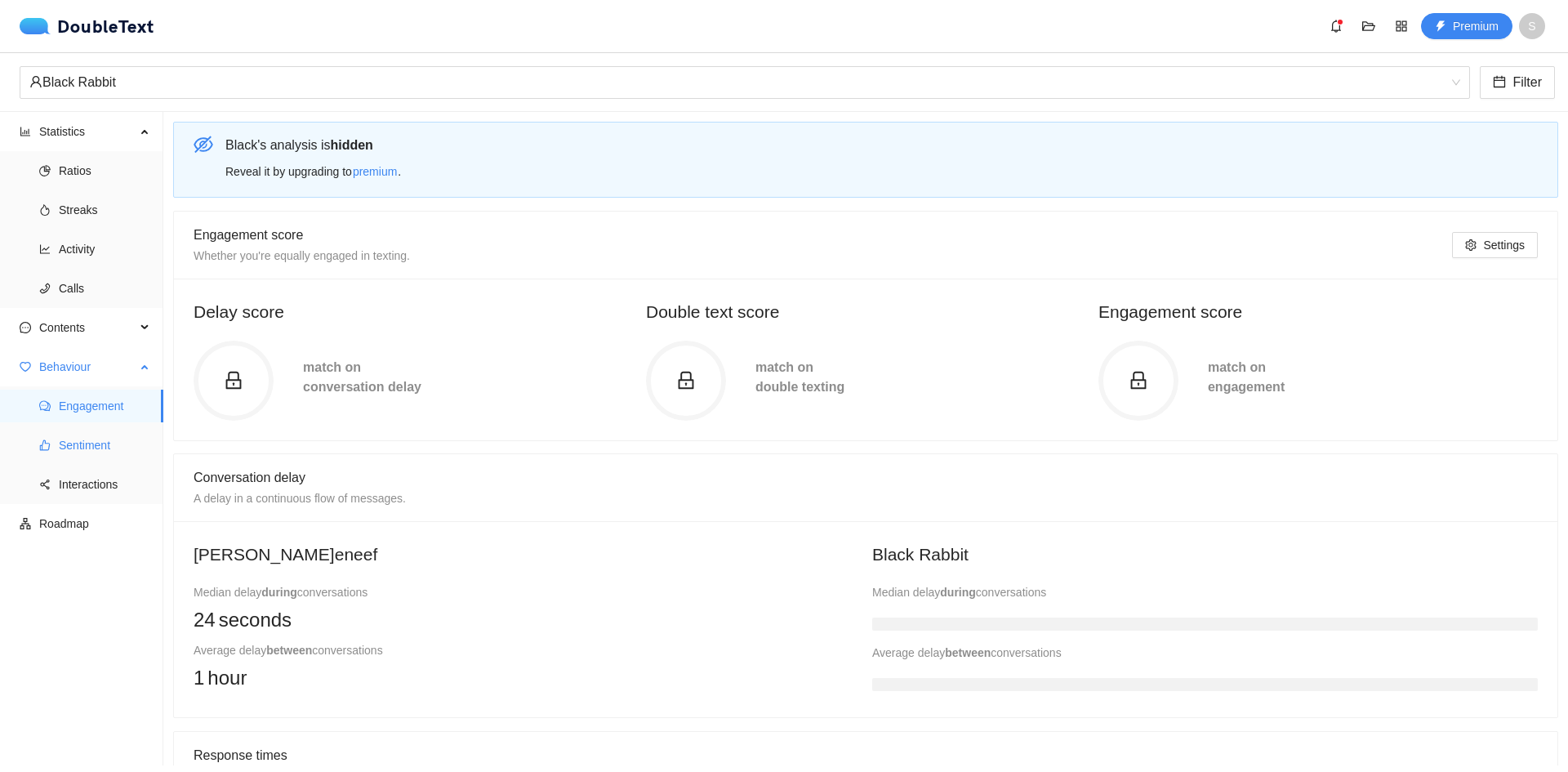
click at [83, 445] on span "Sentiment" at bounding box center [105, 445] width 92 height 33
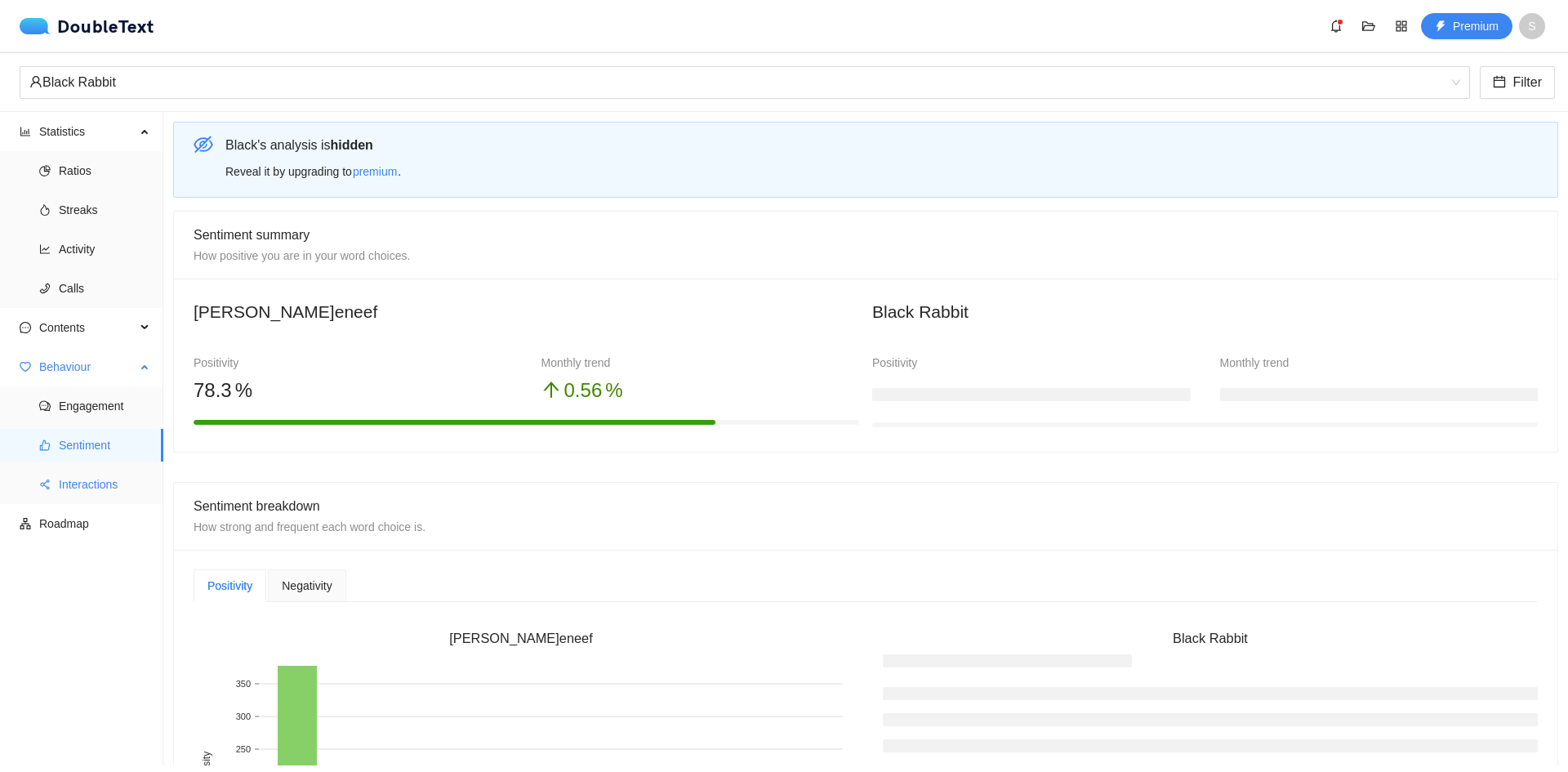
click at [78, 473] on span "Interactions" at bounding box center [105, 484] width 92 height 33
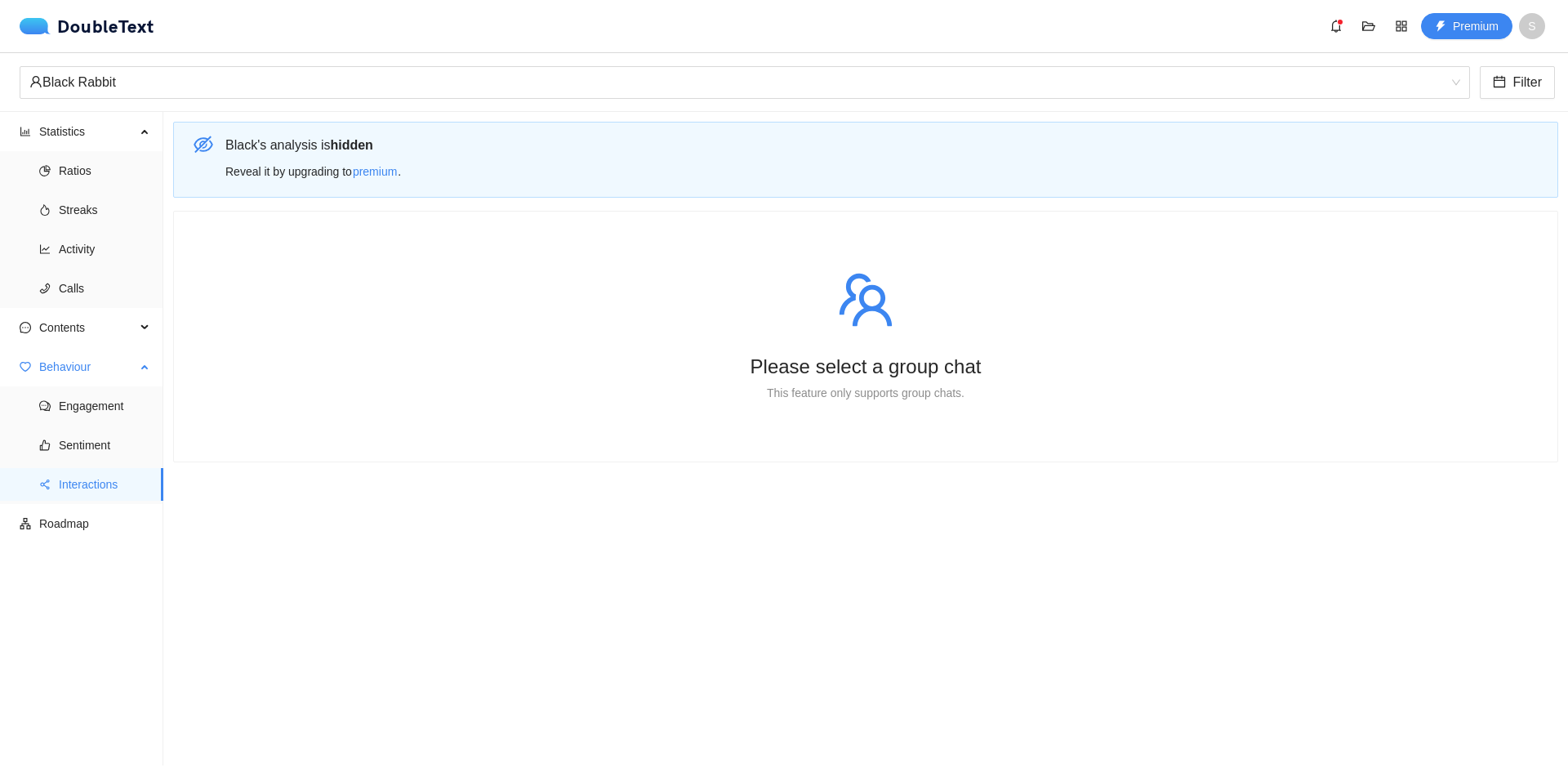
click at [115, 368] on span "Behaviour" at bounding box center [88, 367] width 96 height 33
click at [121, 328] on span "Contents" at bounding box center [88, 327] width 96 height 33
click at [113, 365] on span "Word Cloud" at bounding box center [105, 367] width 92 height 33
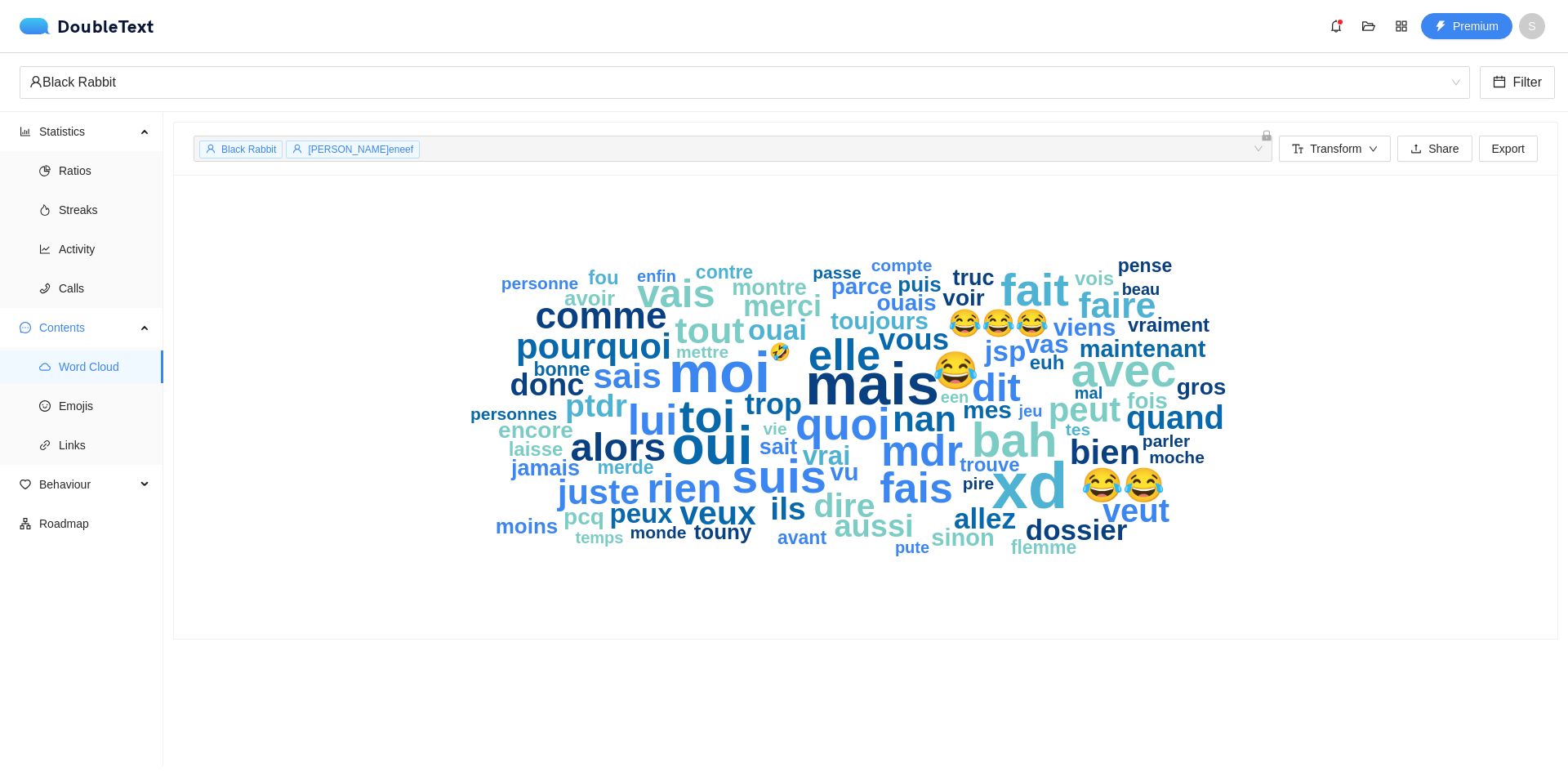
click at [533, 147] on div "Black Rabbit samien deneef + 0 ..." at bounding box center [724, 148] width 1055 height 19
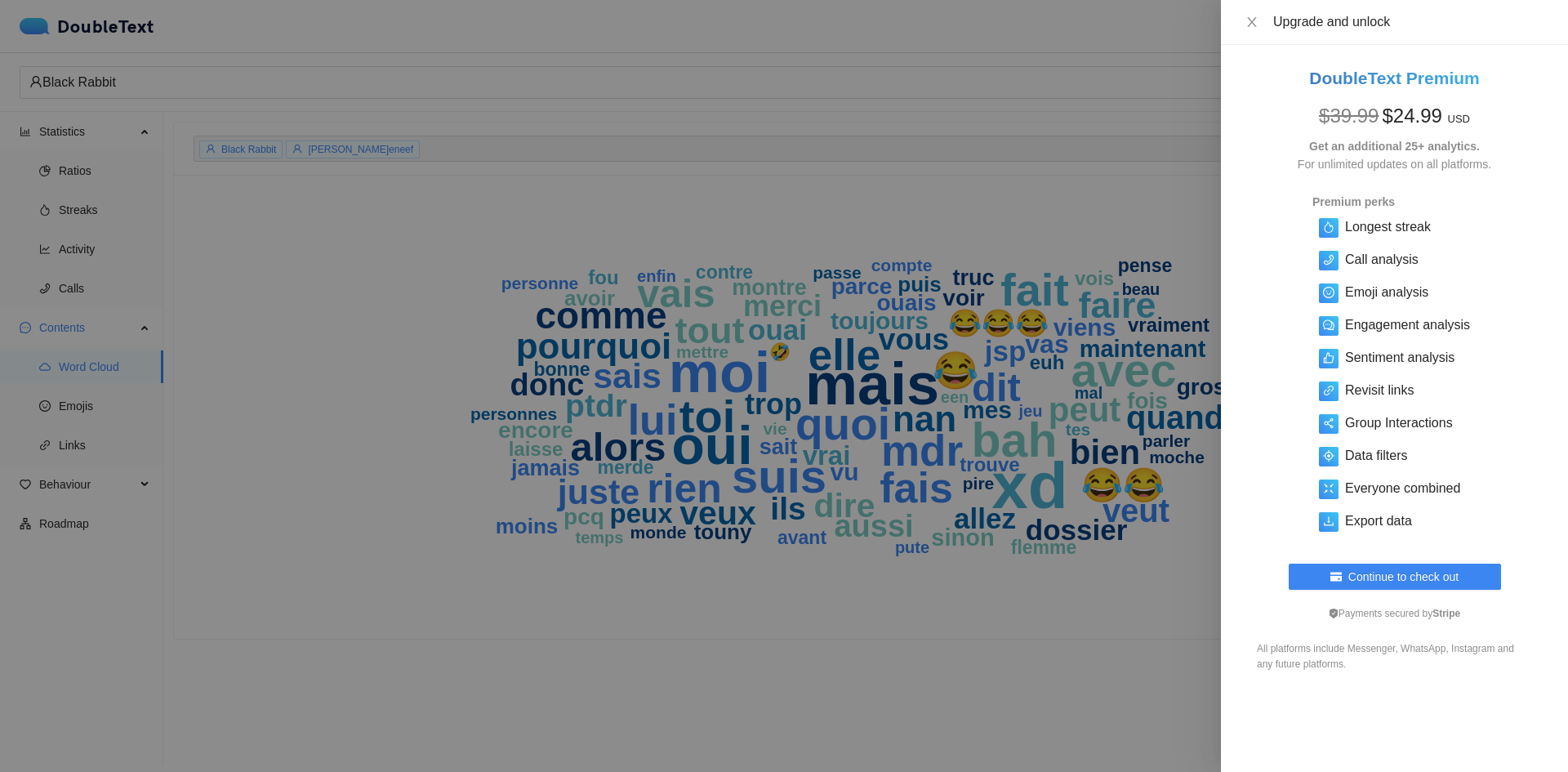
click at [553, 290] on div at bounding box center [784, 386] width 1568 height 772
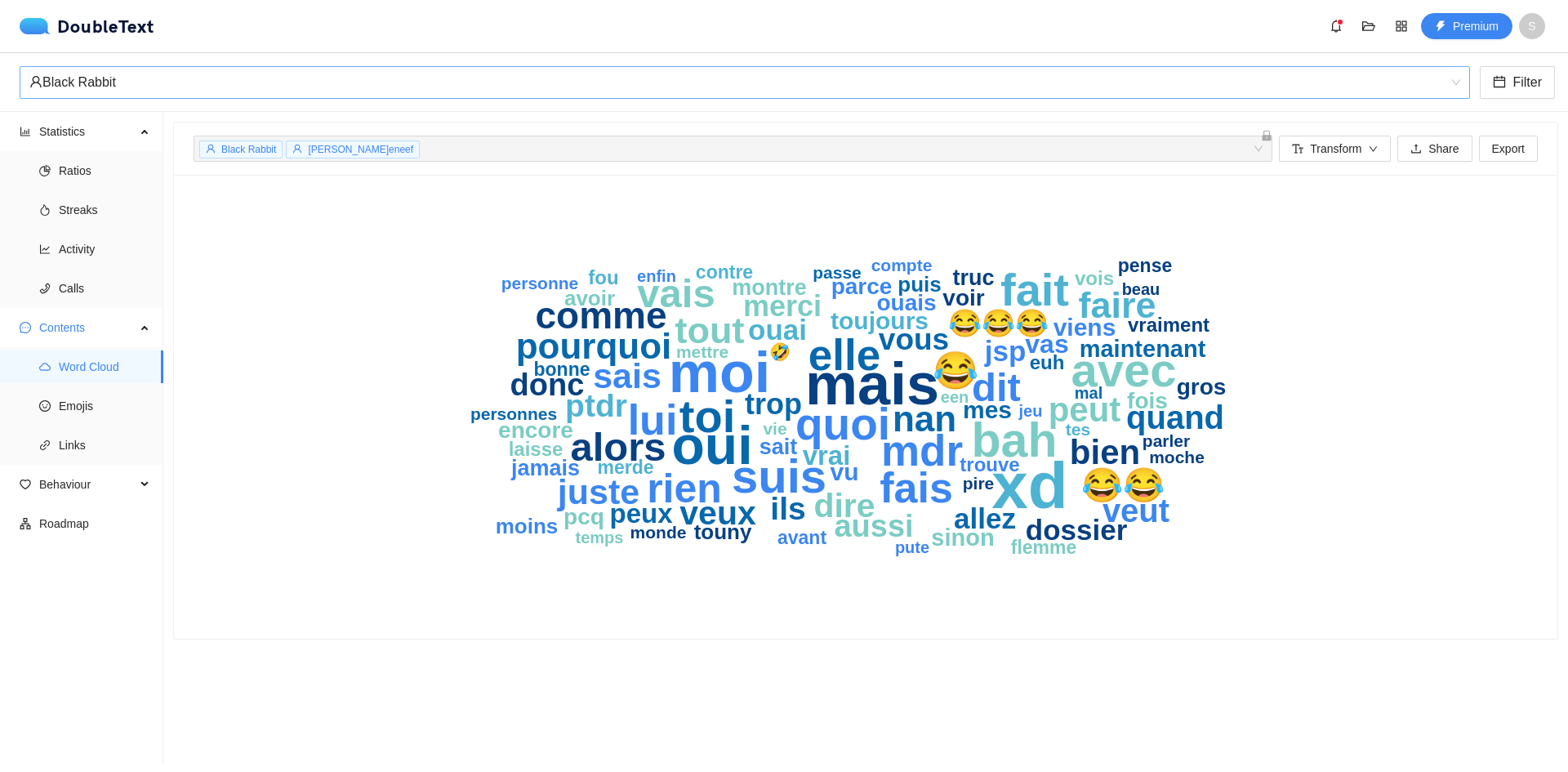
click at [246, 80] on div "Black Rabbit" at bounding box center [738, 82] width 1416 height 31
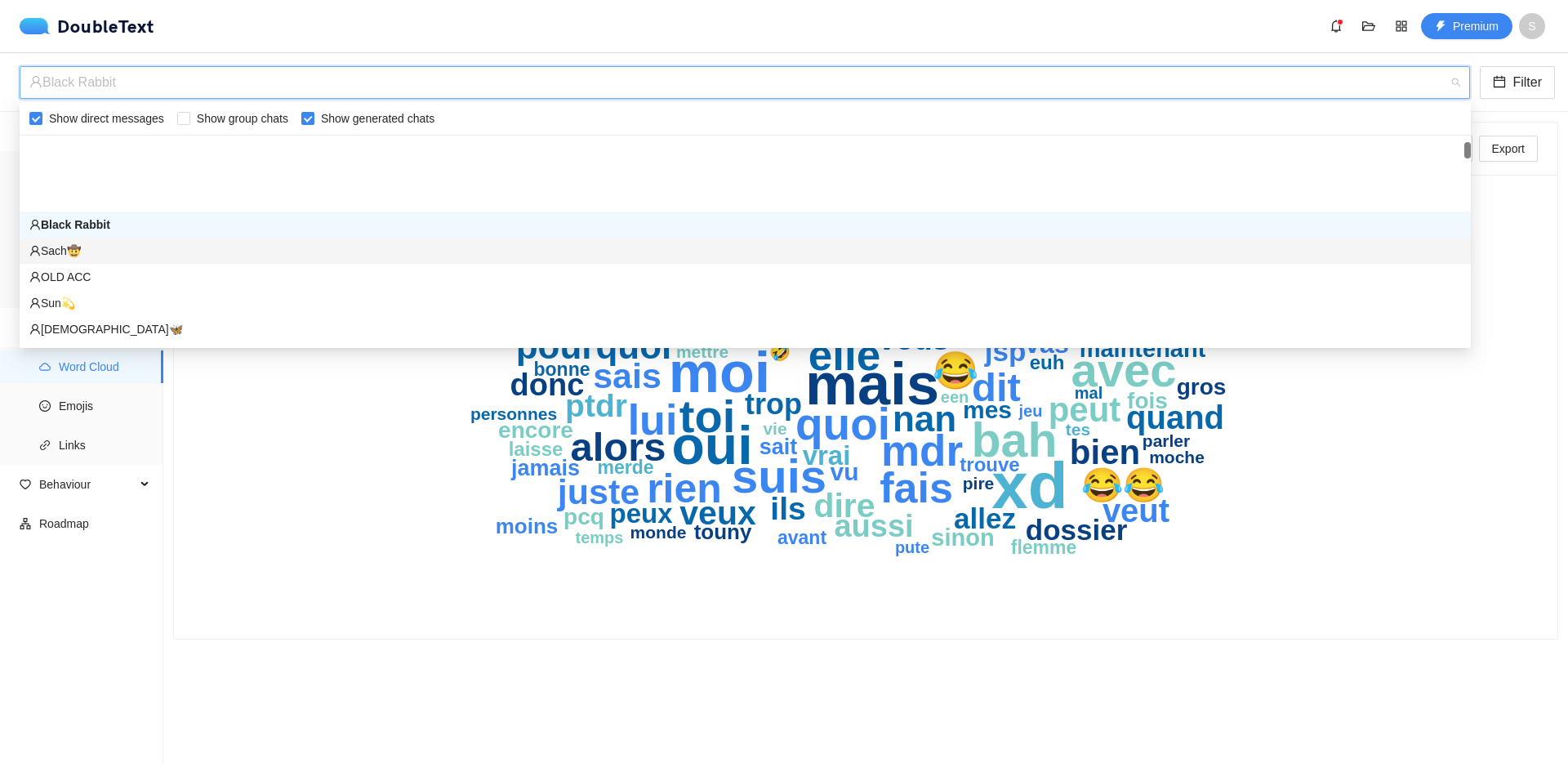
scroll to position [293, 0]
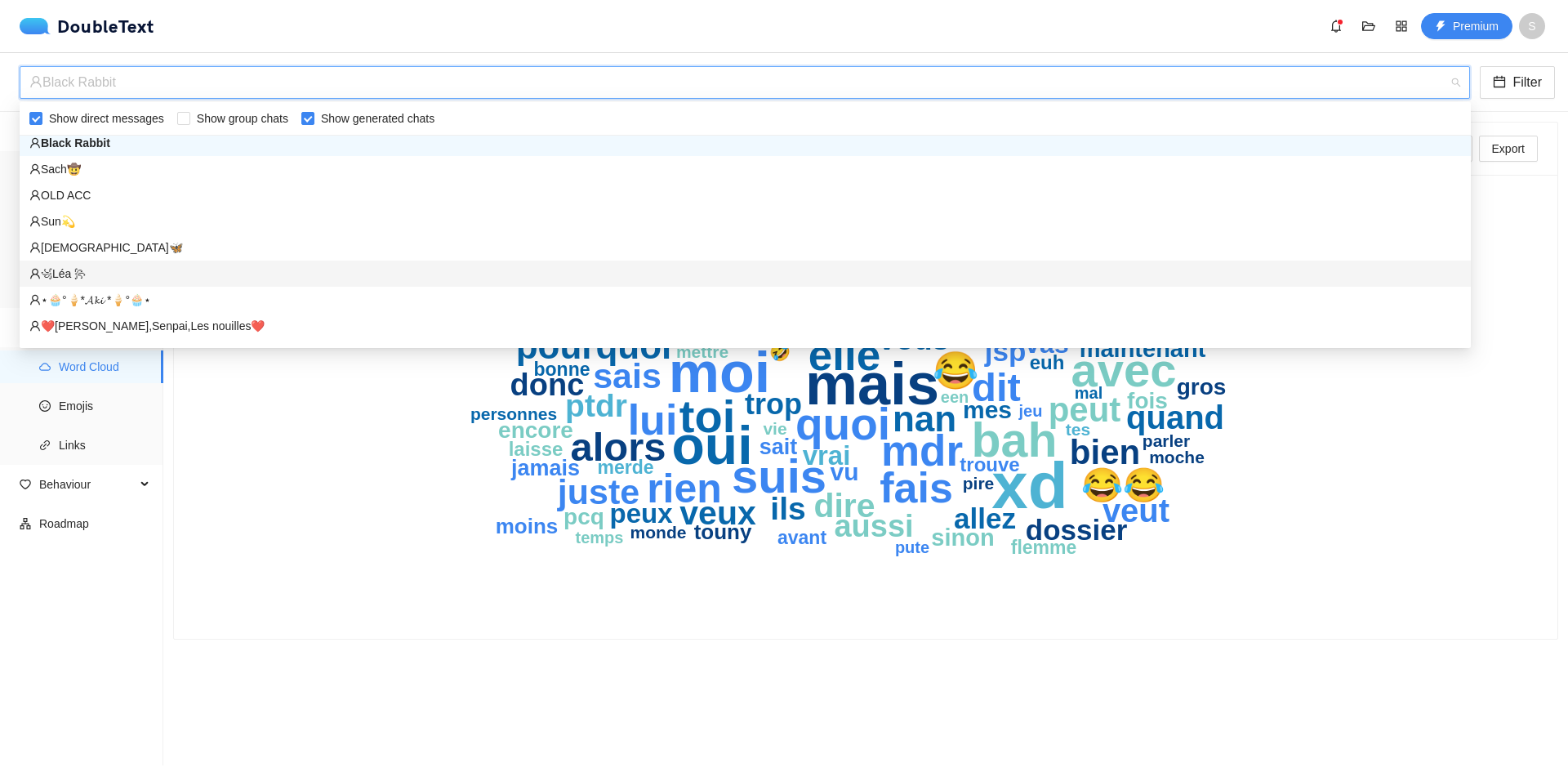
click at [105, 271] on div "꧁Léa ꧂" at bounding box center [745, 273] width 1432 height 18
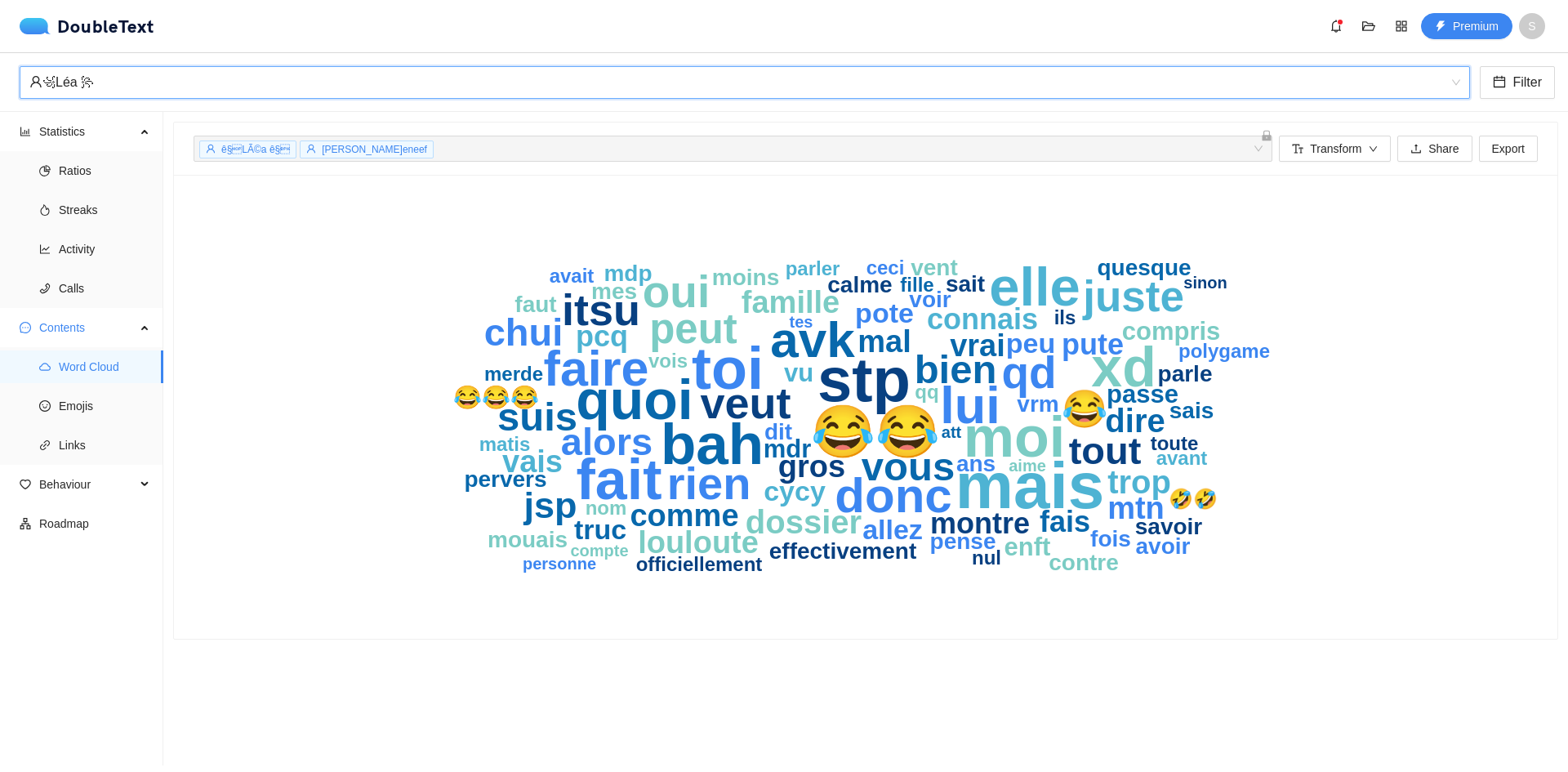
click at [233, 71] on div "꧁Léa ꧂" at bounding box center [738, 82] width 1416 height 31
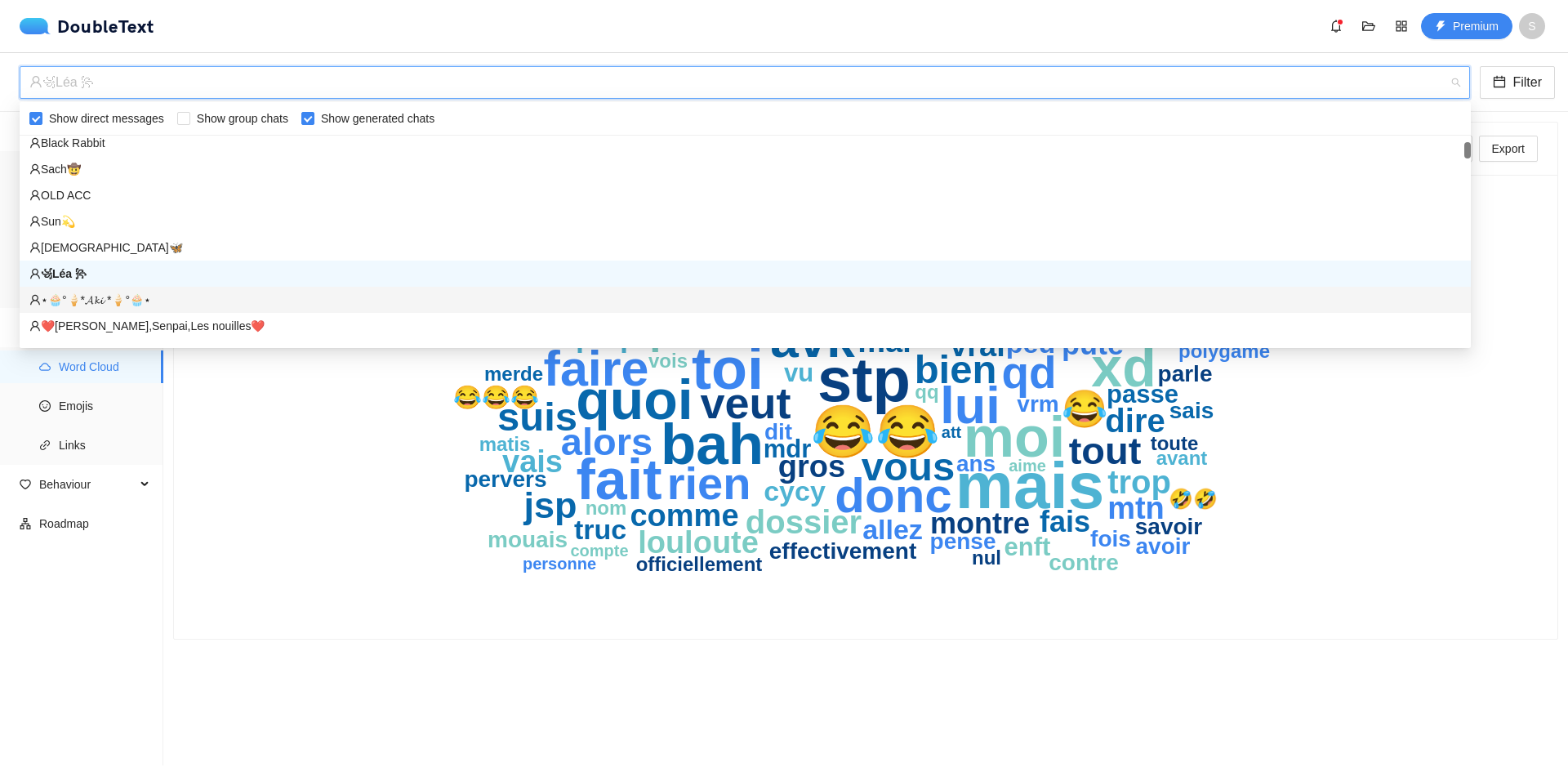
click at [158, 300] on div "⋆🧁°🍦*𝓐𝓴𝓲 *🍦°🧁⋆" at bounding box center [745, 299] width 1432 height 18
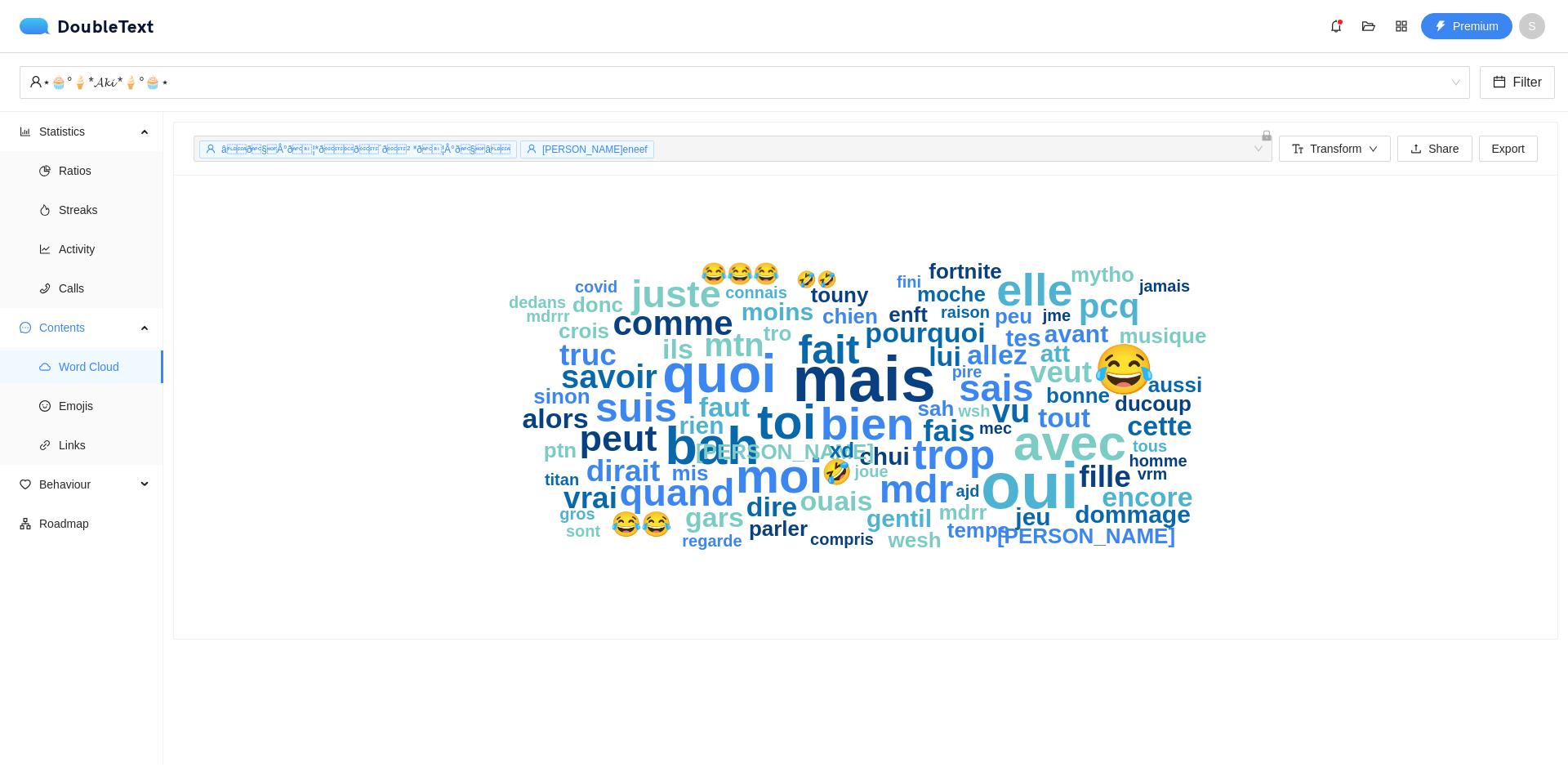
drag, startPoint x: 662, startPoint y: 105, endPoint x: 556, endPoint y: 137, distance: 110.7
click at [658, 108] on div "⋆🧁°🍦*𝓐𝓴𝓲 *🍦°🧁⋆ Filter" at bounding box center [784, 83] width 1568 height 59
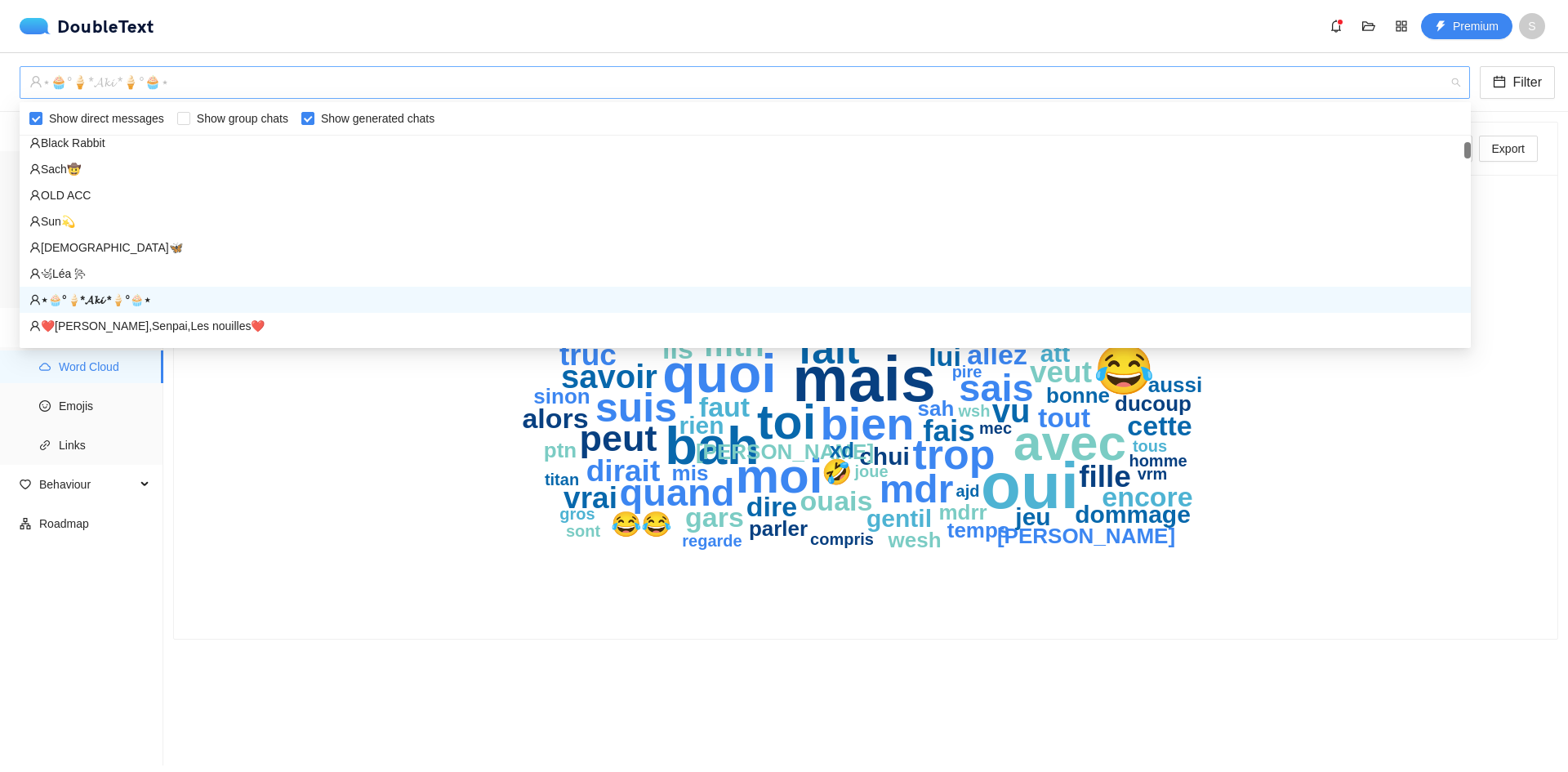
click at [234, 94] on div "⋆🧁°🍦*𝓐𝓴𝓲 *🍦°🧁⋆" at bounding box center [738, 82] width 1416 height 31
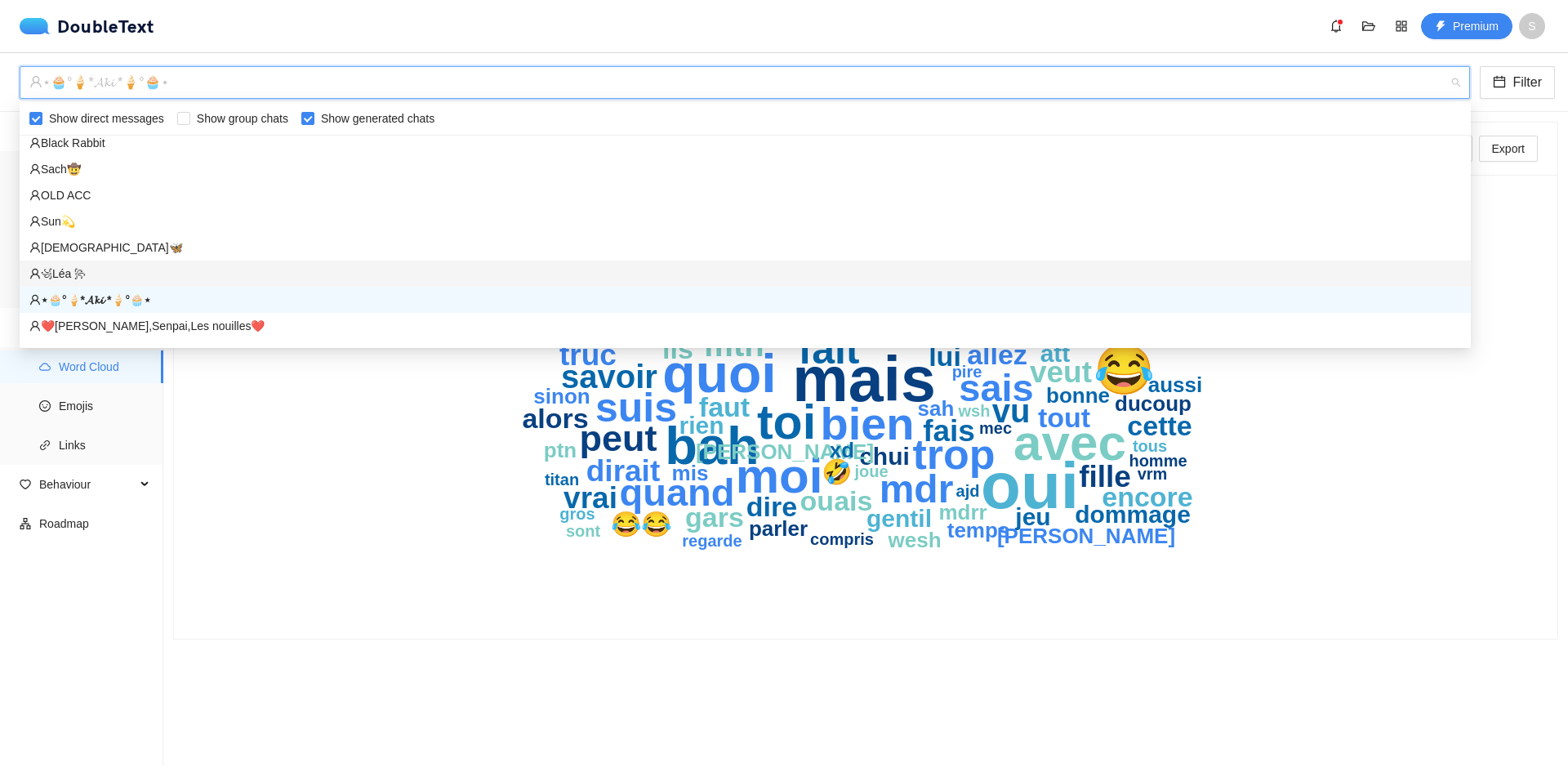
click at [297, 276] on div "꧁Léa ꧂" at bounding box center [745, 273] width 1432 height 18
